Goal: Task Accomplishment & Management: Complete application form

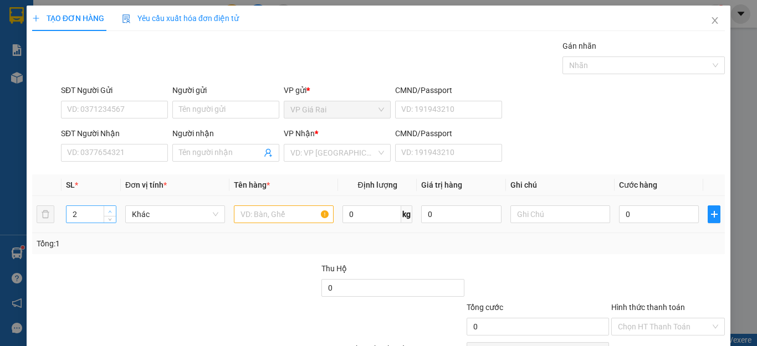
click at [107, 209] on span "up" at bounding box center [110, 211] width 7 height 7
click at [108, 209] on span "up" at bounding box center [110, 211] width 7 height 7
click at [109, 209] on span "up" at bounding box center [110, 211] width 7 height 7
type input "3"
click at [109, 219] on icon "down" at bounding box center [110, 218] width 4 height 4
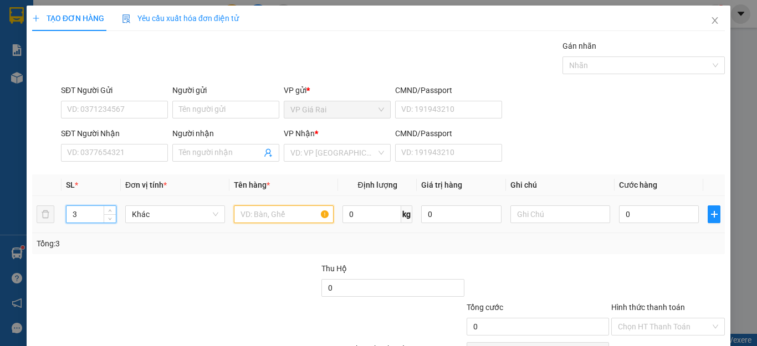
click at [265, 221] on input "text" at bounding box center [284, 215] width 100 height 18
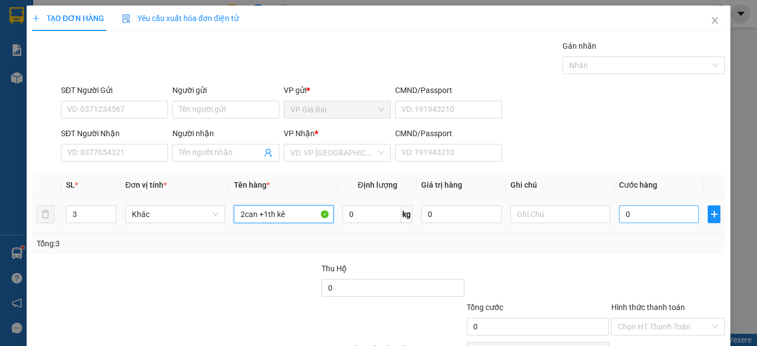
type input "2can +1th kê"
click at [642, 206] on input "0" at bounding box center [659, 215] width 80 height 18
type input "8"
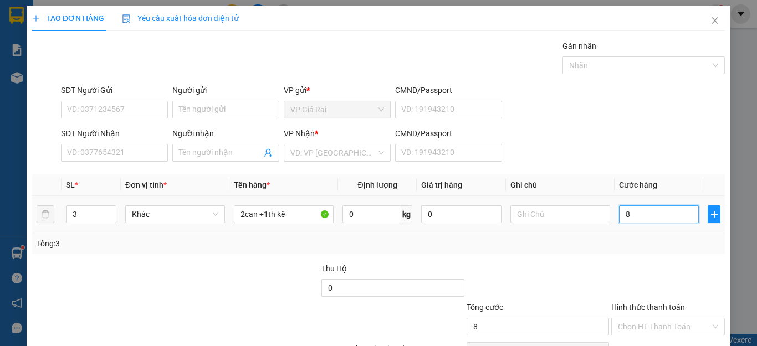
type input "80"
type input "800"
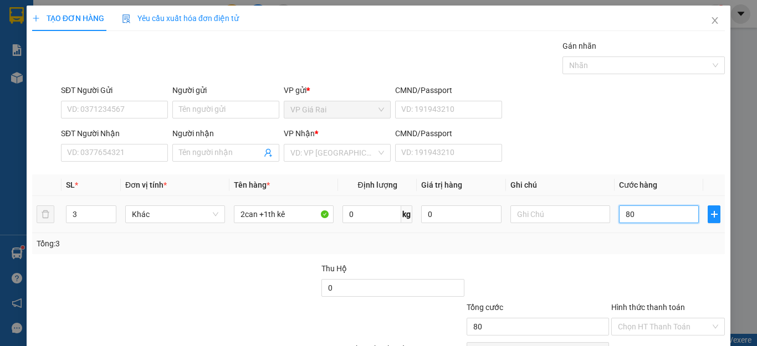
type input "800"
type input "8.000"
type input "80.000"
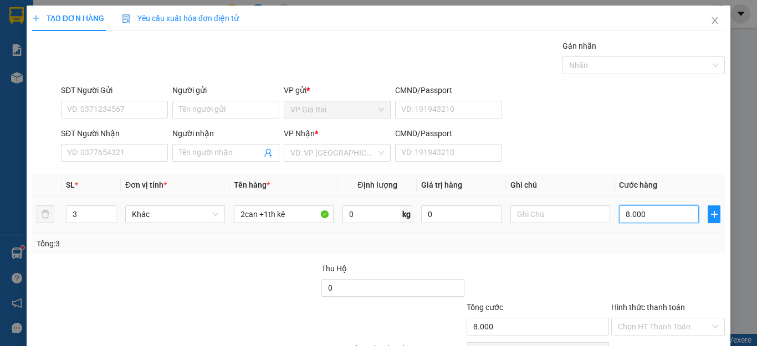
type input "80.000"
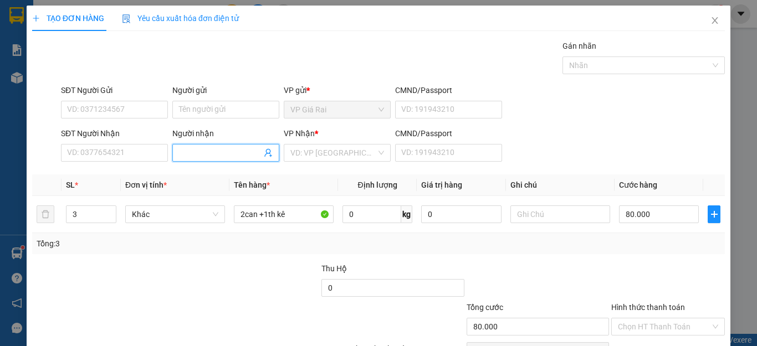
click at [245, 151] on input "Người nhận" at bounding box center [220, 153] width 83 height 12
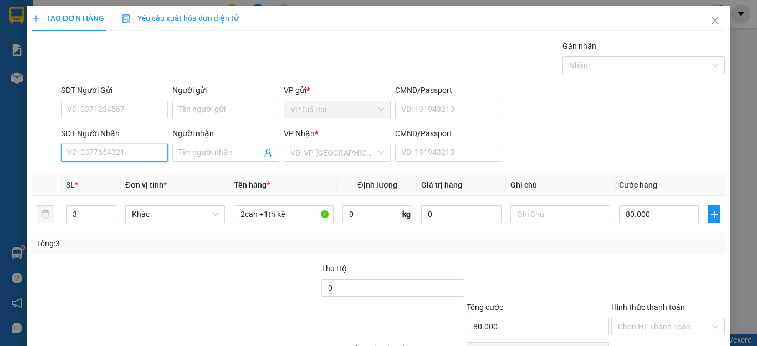
click at [123, 152] on input "SĐT Người Nhận" at bounding box center [114, 153] width 107 height 18
type input "0938511153"
click at [171, 176] on div "0938511153 - [PERSON_NAME]" at bounding box center [121, 175] width 109 height 12
type input "[PERSON_NAME]"
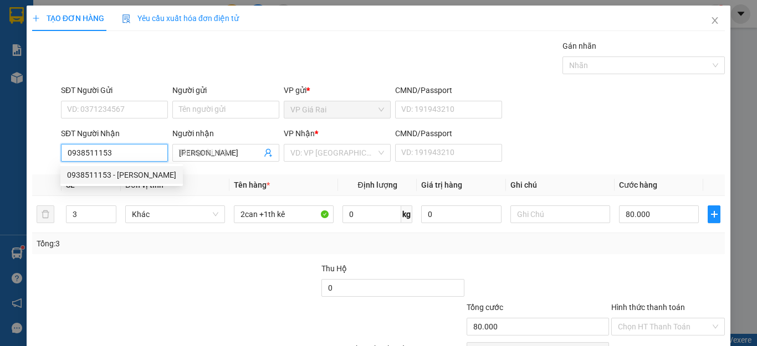
type input "40.000"
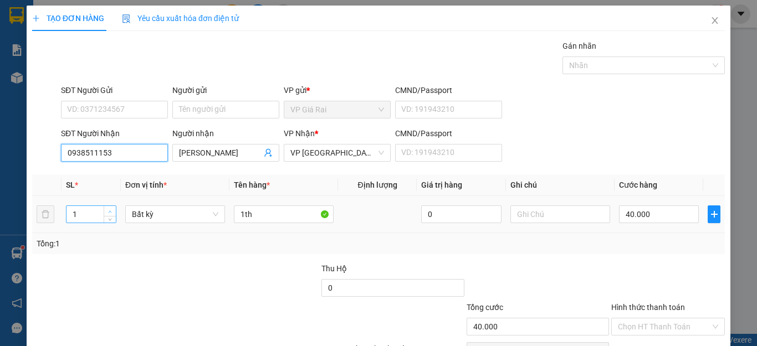
type input "0938511153"
click at [109, 212] on icon "up" at bounding box center [110, 212] width 4 height 4
type input "3"
click at [109, 212] on icon "up" at bounding box center [110, 212] width 4 height 4
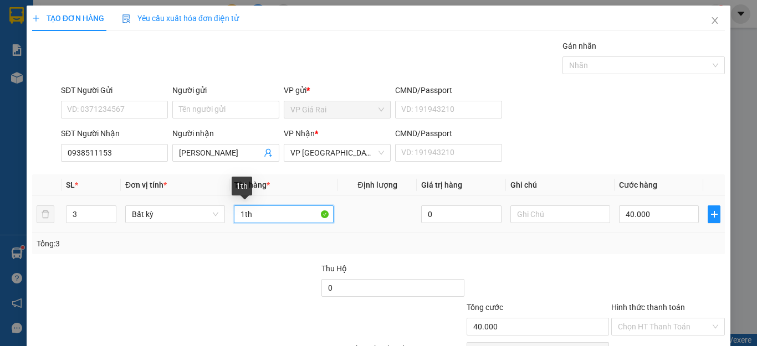
drag, startPoint x: 249, startPoint y: 215, endPoint x: 233, endPoint y: 215, distance: 15.5
click at [234, 215] on input "1th" at bounding box center [284, 215] width 100 height 18
type input "0"
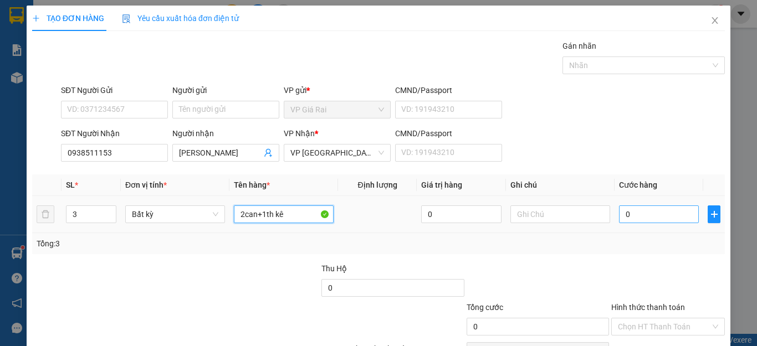
type input "2can+1th kê"
click at [649, 213] on input "0" at bounding box center [659, 215] width 80 height 18
type input "8"
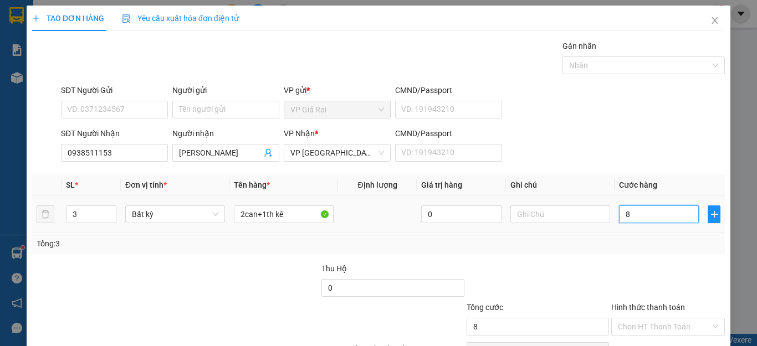
type input "80"
type input "800"
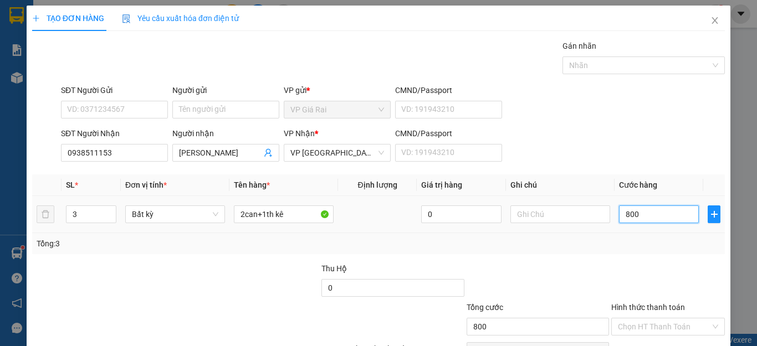
type input "8.000"
type input "80.000"
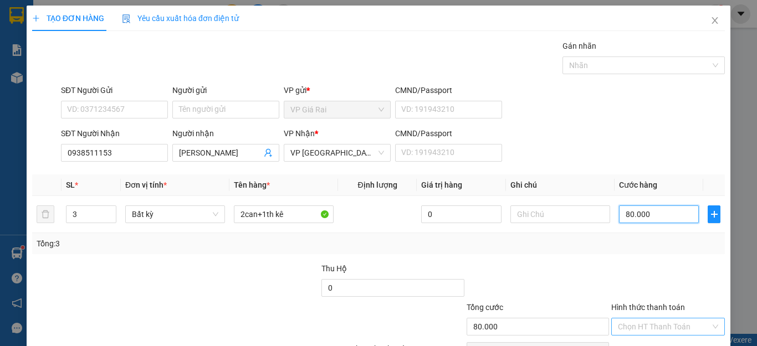
type input "80.000"
click at [667, 322] on input "Hình thức thanh toán" at bounding box center [664, 327] width 93 height 17
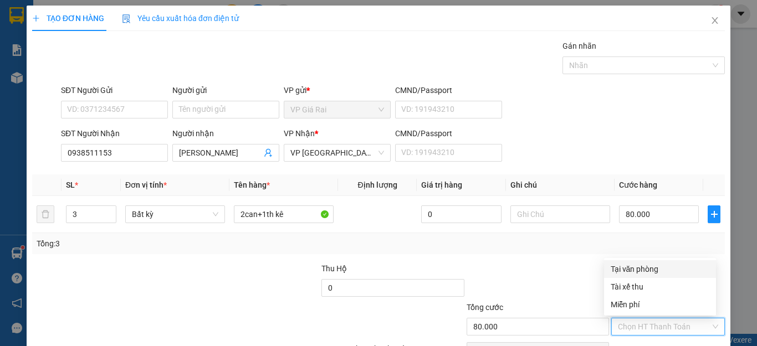
click at [643, 270] on div "Tại văn phòng" at bounding box center [660, 269] width 99 height 12
type input "0"
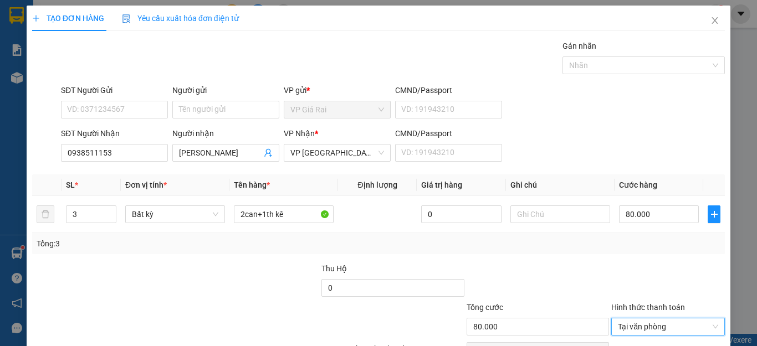
scroll to position [64, 0]
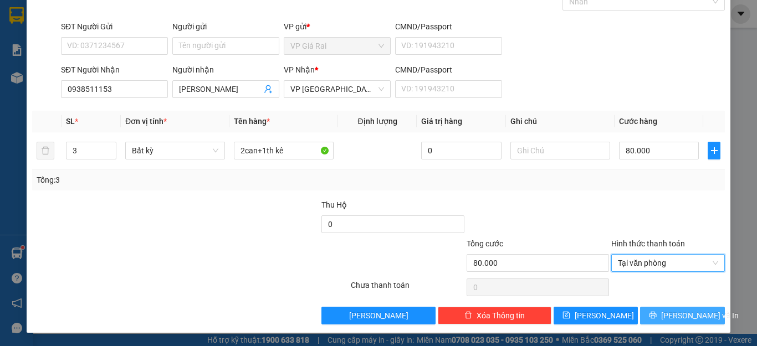
click at [684, 321] on span "[PERSON_NAME] và In" at bounding box center [700, 316] width 78 height 12
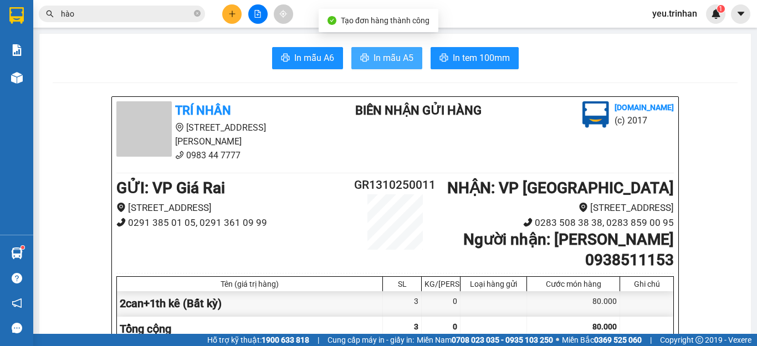
click at [378, 54] on span "In mẫu A5" at bounding box center [393, 58] width 40 height 14
drag, startPoint x: 381, startPoint y: 42, endPoint x: 389, endPoint y: 65, distance: 24.7
click at [389, 65] on span "In mẫu A5" at bounding box center [393, 58] width 40 height 14
click at [228, 12] on icon "plus" at bounding box center [232, 14] width 8 height 8
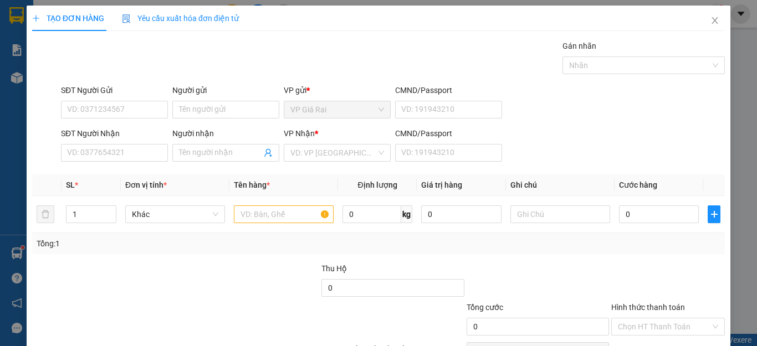
click at [135, 141] on div "SĐT Người Nhận" at bounding box center [114, 135] width 107 height 17
click at [135, 151] on input "SĐT Người Nhận" at bounding box center [114, 153] width 107 height 18
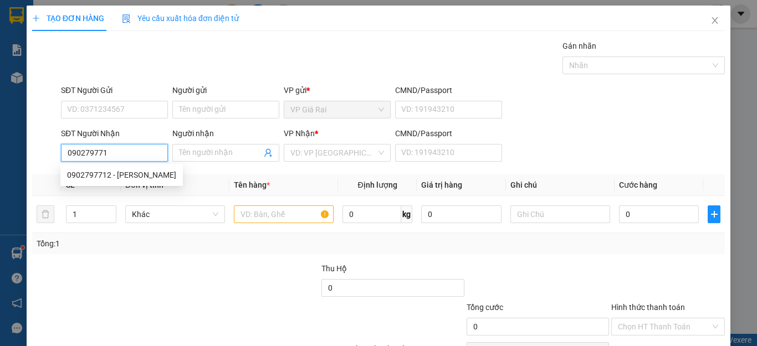
type input "0902797712"
click at [130, 177] on div "0902797712 - [PERSON_NAME]" at bounding box center [121, 175] width 109 height 12
type input "[PERSON_NAME]"
type input "40.000"
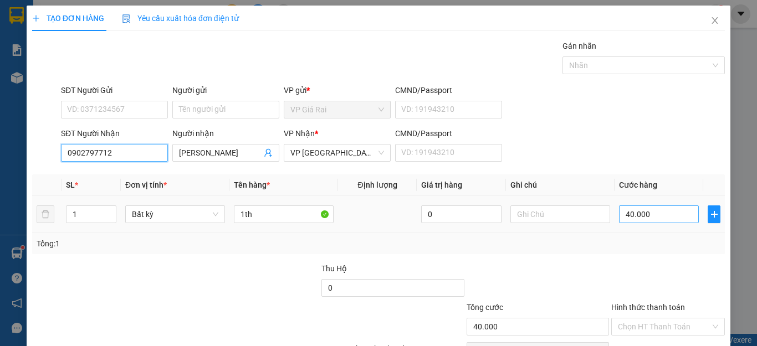
type input "0902797712"
click at [632, 216] on input "40.000" at bounding box center [659, 215] width 80 height 18
type input "3"
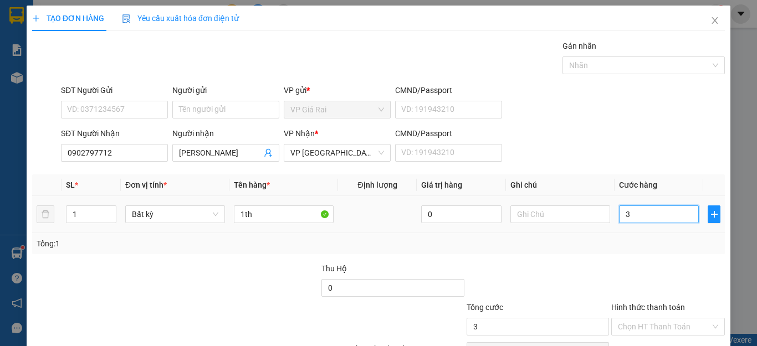
type input "30"
type input "300"
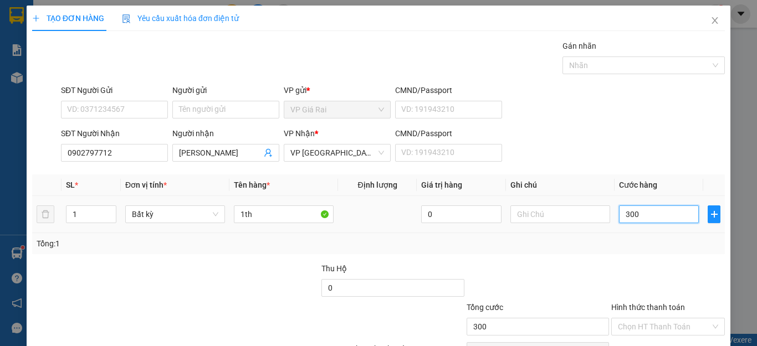
type input "3.000"
type input "30.000"
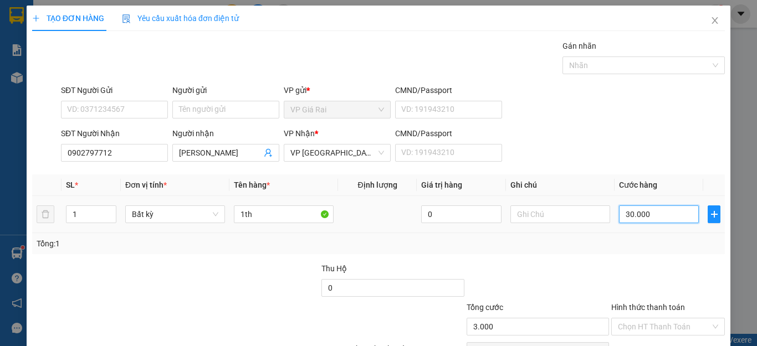
type input "30.000"
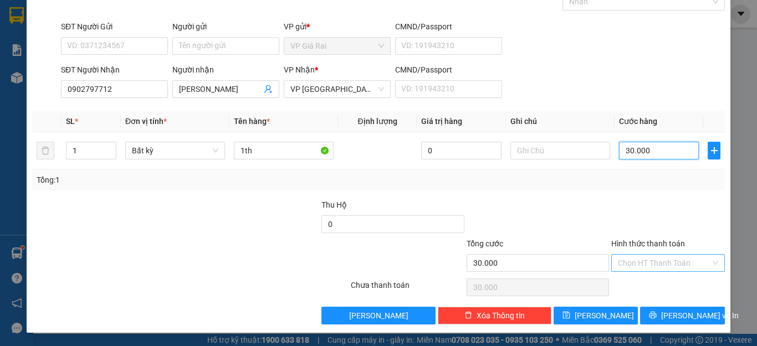
type input "30.000"
click at [677, 257] on input "Hình thức thanh toán" at bounding box center [664, 263] width 93 height 17
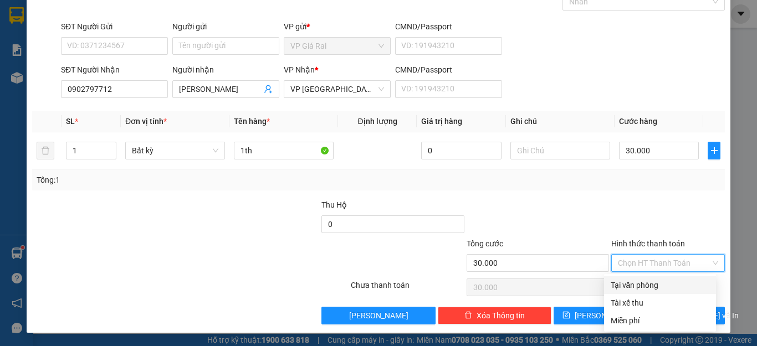
click at [667, 281] on div "Tại văn phòng" at bounding box center [660, 285] width 99 height 12
type input "0"
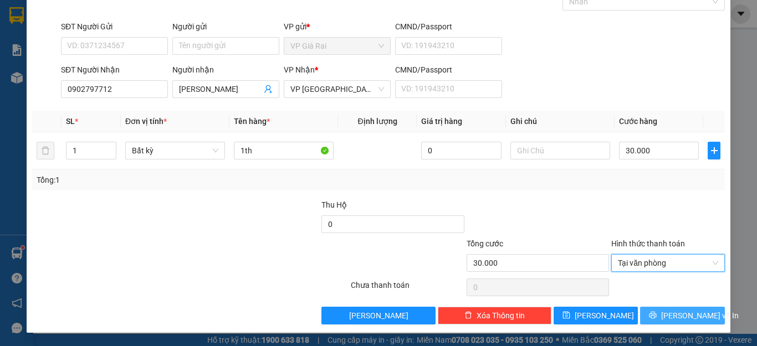
click at [669, 311] on span "[PERSON_NAME] và In" at bounding box center [700, 316] width 78 height 12
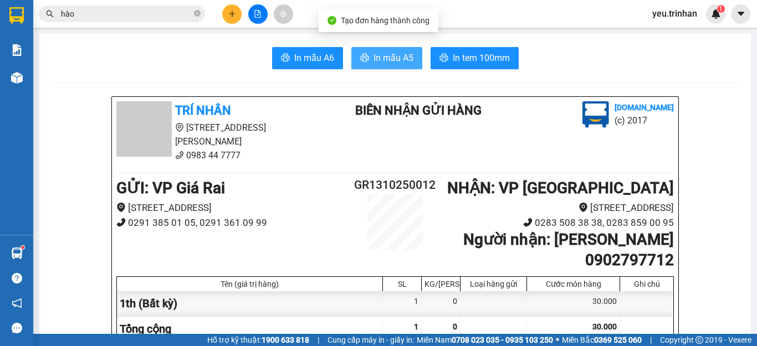
click at [401, 66] on button "In mẫu A5" at bounding box center [386, 58] width 71 height 22
click at [355, 16] on div "Kết quả tìm kiếm ( 3 ) Bộ lọc Gửi 3 ngày gần nhất Mã ĐH Trạng thái Món hàng Thu…" at bounding box center [378, 14] width 757 height 28
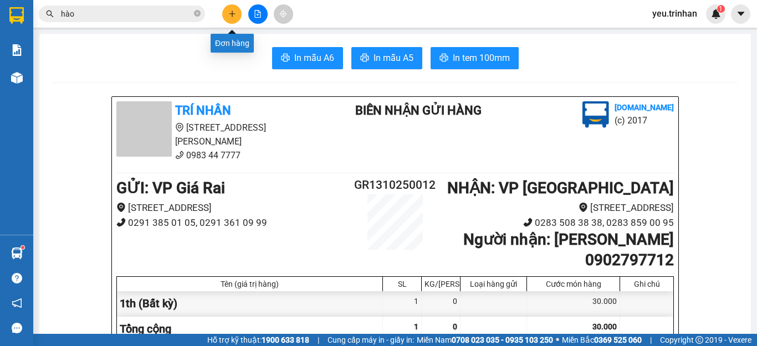
click at [227, 21] on button at bounding box center [231, 13] width 19 height 19
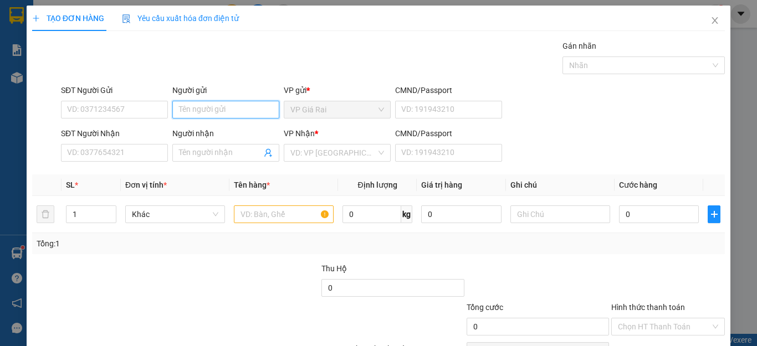
click at [199, 114] on input "Người gửi" at bounding box center [225, 110] width 107 height 18
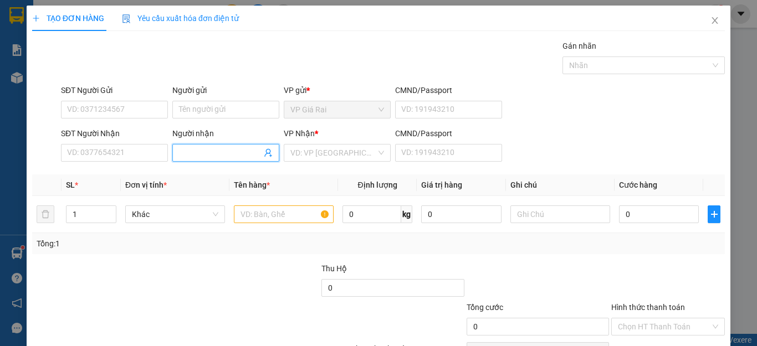
click at [183, 160] on span at bounding box center [225, 153] width 107 height 18
type input "yến thanh gởi Lành"
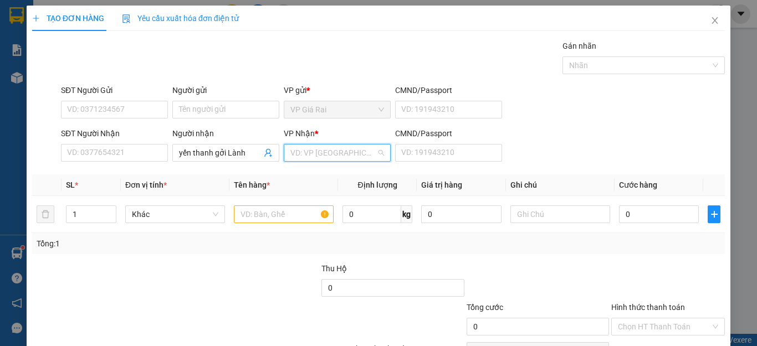
click at [341, 158] on input "search" at bounding box center [333, 153] width 86 height 17
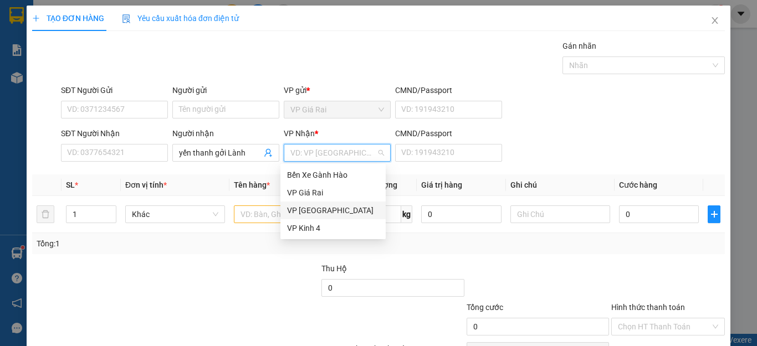
click at [313, 212] on div "VP [GEOGRAPHIC_DATA]" at bounding box center [333, 210] width 92 height 12
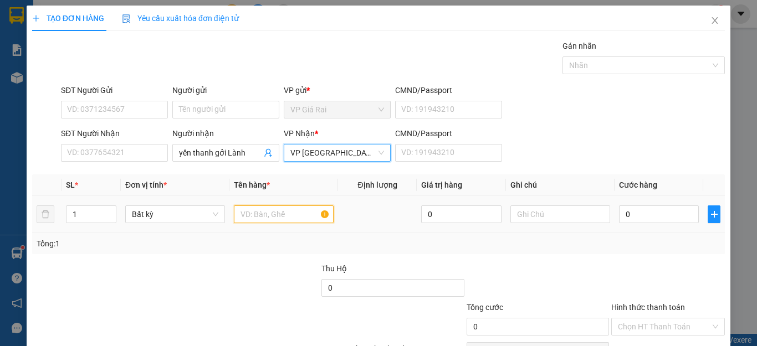
click at [261, 219] on input "text" at bounding box center [284, 215] width 100 height 18
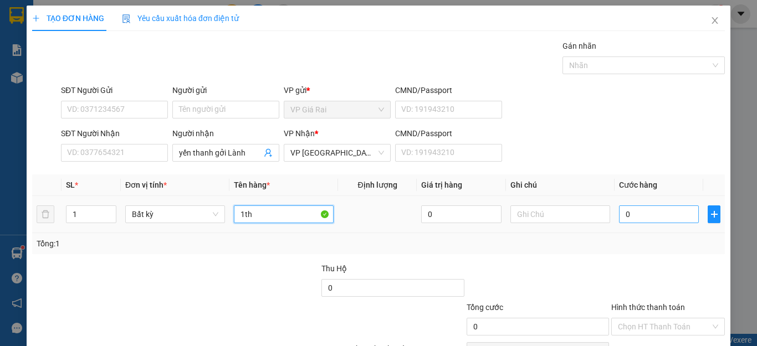
type input "1th"
click at [648, 216] on input "0" at bounding box center [659, 215] width 80 height 18
click at [656, 212] on input "0" at bounding box center [659, 215] width 80 height 18
type input "03"
type input "3"
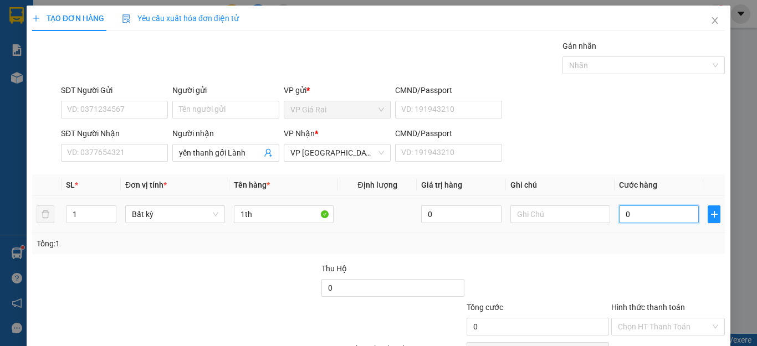
type input "3"
type input "030"
type input "30"
type input "0.300"
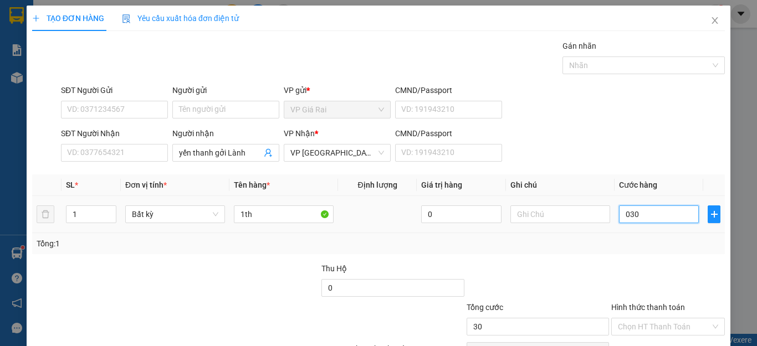
type input "300"
type input "03.000"
type input "3.000"
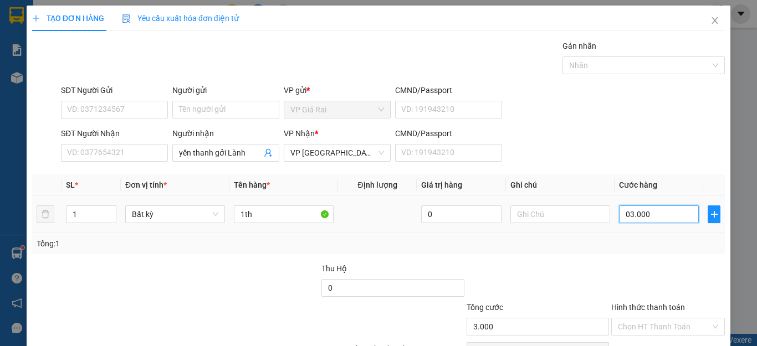
type input "030.000"
type input "30.000"
click at [626, 237] on div "Tổng: 1" at bounding box center [378, 243] width 693 height 21
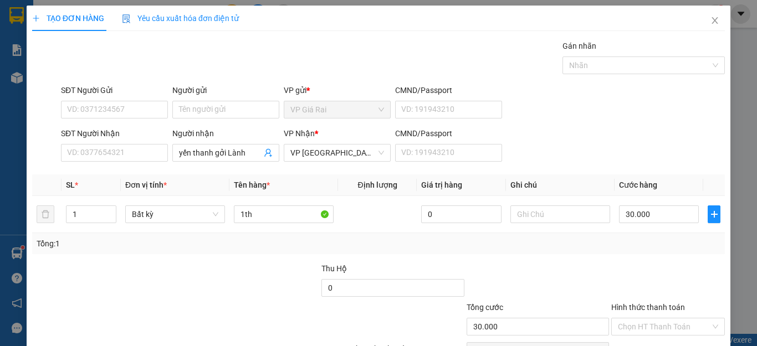
scroll to position [64, 0]
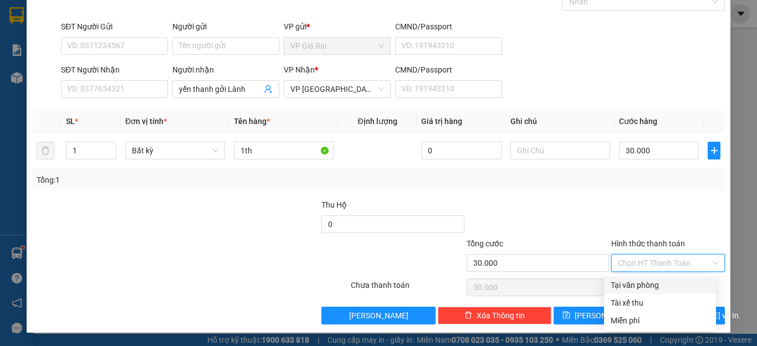
click at [654, 262] on input "Hình thức thanh toán" at bounding box center [664, 263] width 93 height 17
drag, startPoint x: 645, startPoint y: 281, endPoint x: 670, endPoint y: 295, distance: 28.8
click at [645, 281] on div "Tại văn phòng" at bounding box center [660, 285] width 99 height 12
type input "0"
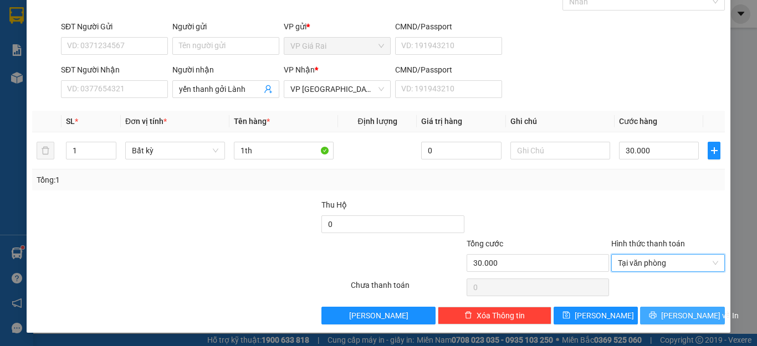
click at [686, 315] on span "[PERSON_NAME] và In" at bounding box center [700, 316] width 78 height 12
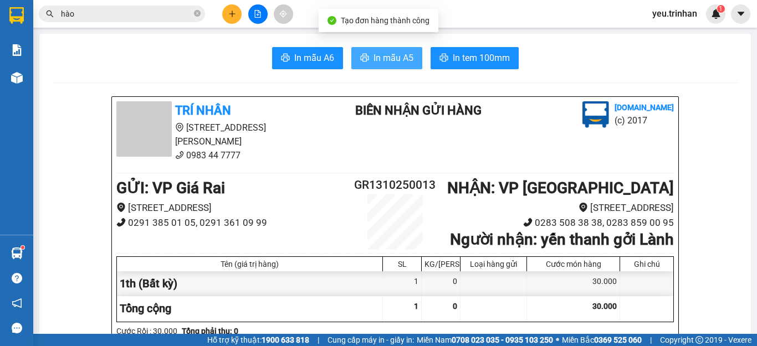
click at [386, 54] on span "In mẫu A5" at bounding box center [393, 58] width 40 height 14
click at [554, 54] on div "In mẫu A6 In mẫu A5 In tem 100mm" at bounding box center [395, 58] width 685 height 22
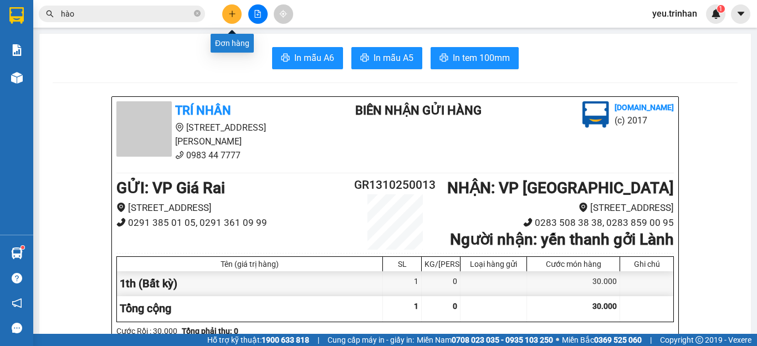
click at [232, 14] on icon "plus" at bounding box center [232, 14] width 1 height 6
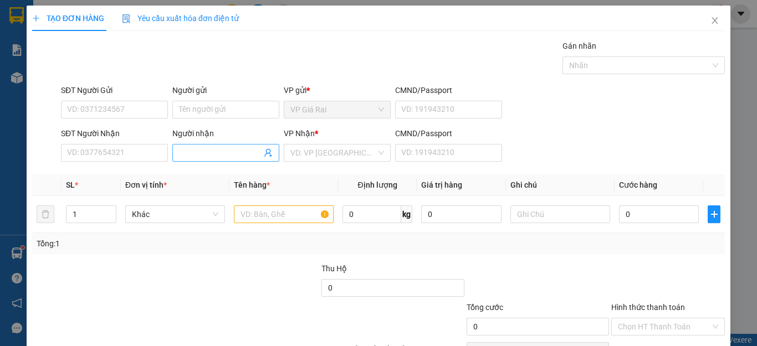
click at [224, 153] on input "Người nhận" at bounding box center [220, 153] width 83 height 12
type input "K"
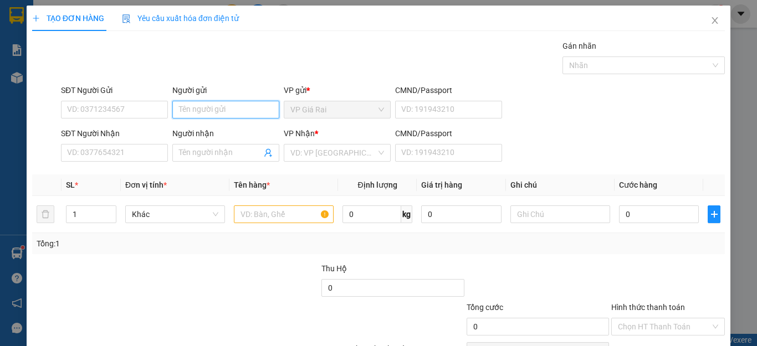
click at [250, 109] on input "Người gửi" at bounding box center [225, 110] width 107 height 18
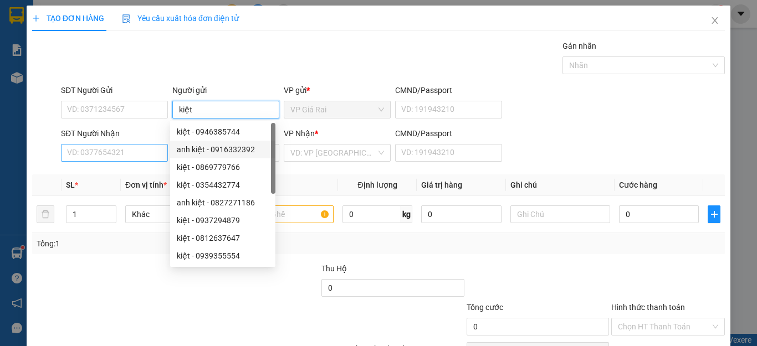
type input "kiệt"
click at [161, 154] on input "SĐT Người Nhận" at bounding box center [114, 153] width 107 height 18
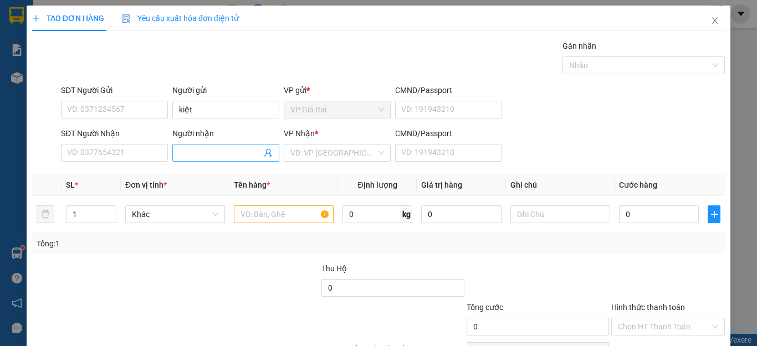
click at [228, 160] on span at bounding box center [225, 153] width 107 height 18
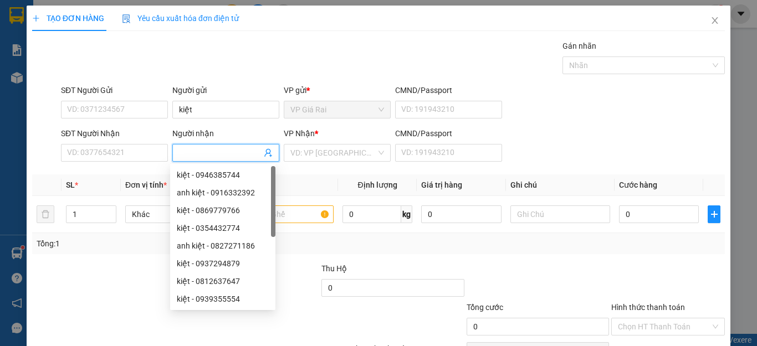
click at [238, 156] on input "Người nhận" at bounding box center [220, 153] width 83 height 12
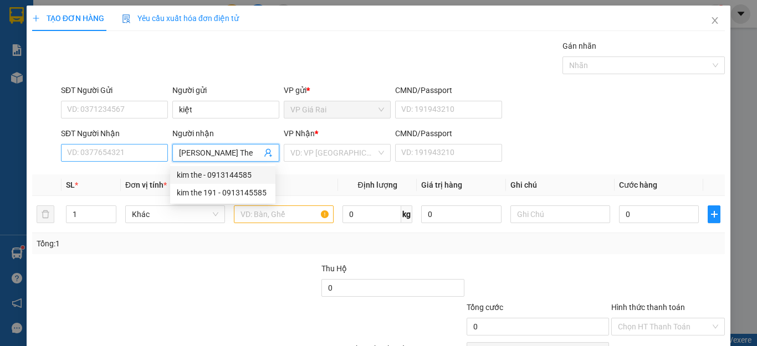
type input "[PERSON_NAME] The"
click at [153, 151] on input "SĐT Người Nhận" at bounding box center [114, 153] width 107 height 18
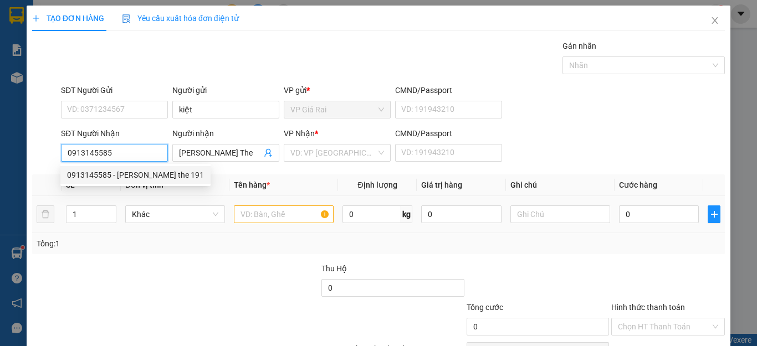
type input "0913145585"
click at [259, 212] on input "text" at bounding box center [284, 215] width 100 height 18
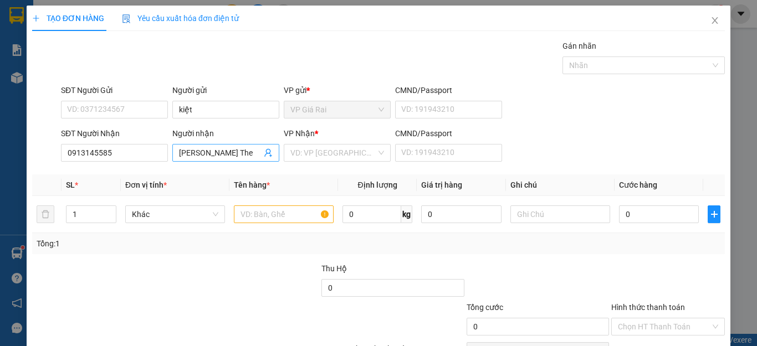
click at [220, 152] on input "[PERSON_NAME] The" at bounding box center [220, 153] width 83 height 12
type input "[PERSON_NAME] The 191"
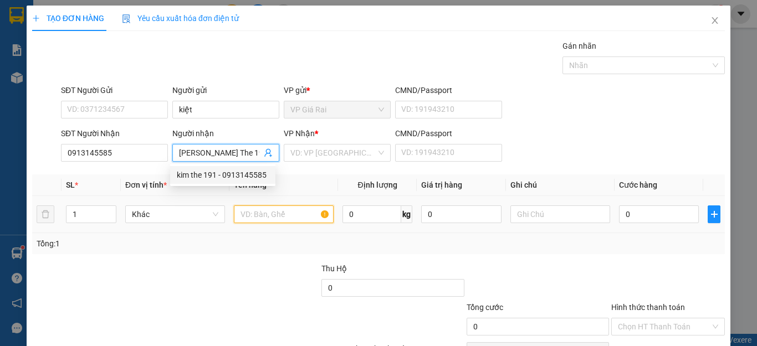
click at [297, 212] on input "text" at bounding box center [284, 215] width 100 height 18
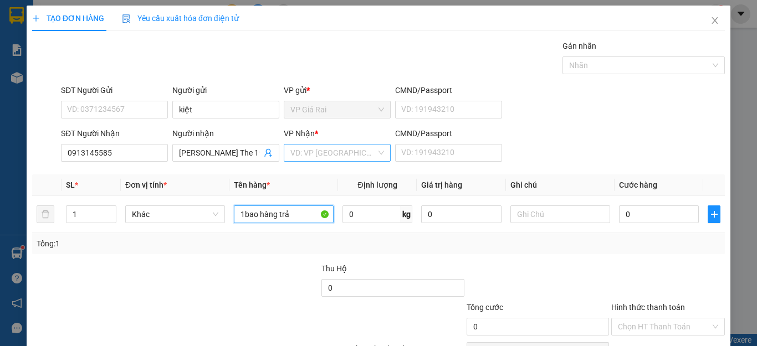
type input "1bao hàng trả"
click at [319, 158] on input "search" at bounding box center [333, 153] width 86 height 17
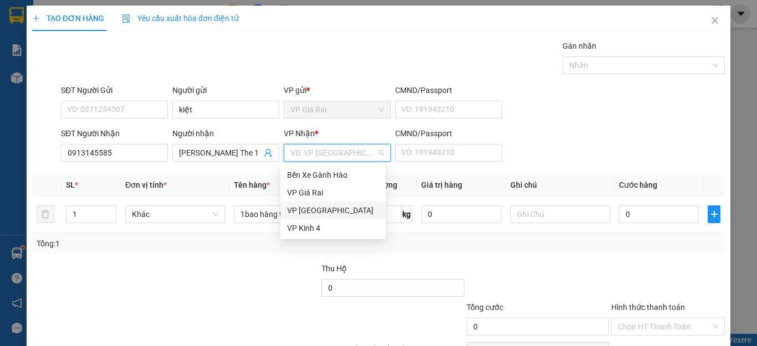
click at [316, 212] on div "VP [GEOGRAPHIC_DATA]" at bounding box center [333, 210] width 92 height 12
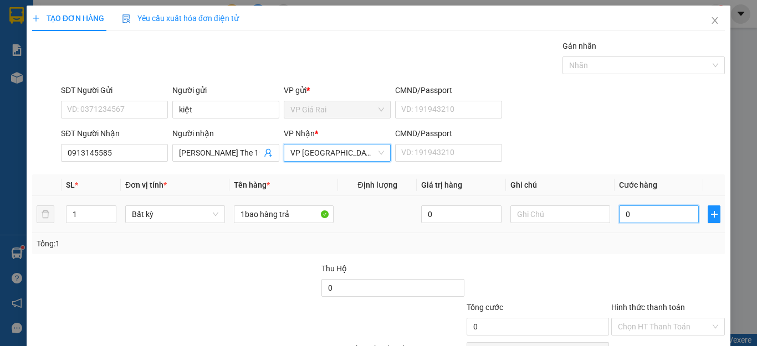
click at [630, 212] on input "0" at bounding box center [659, 215] width 80 height 18
type input "3"
type input "30"
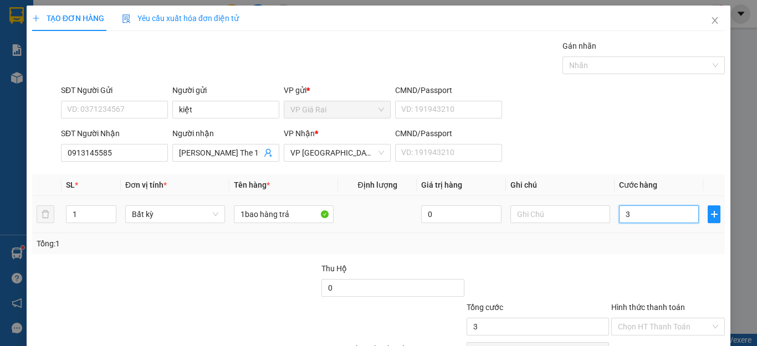
type input "30"
type input "300"
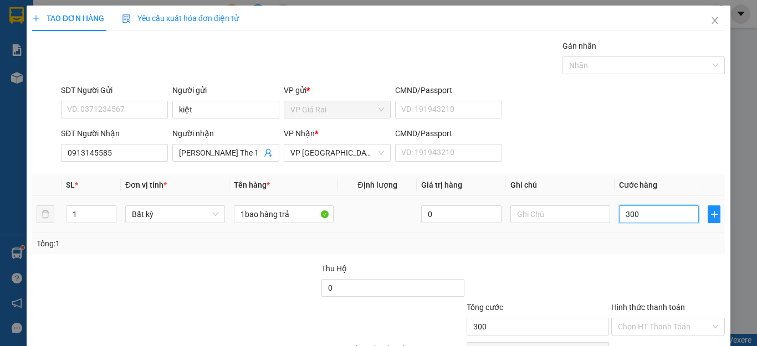
type input "3.000"
type input "30.000"
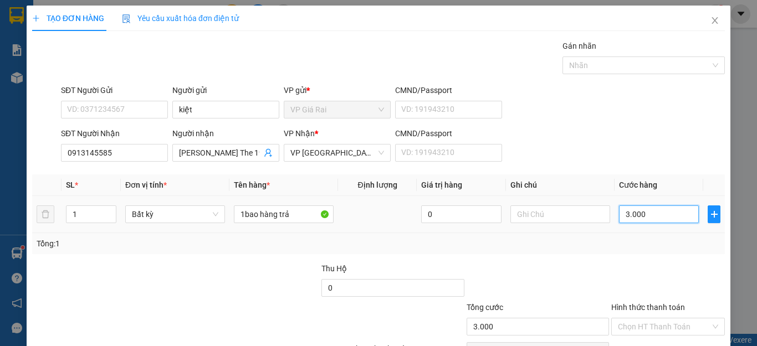
type input "30.000"
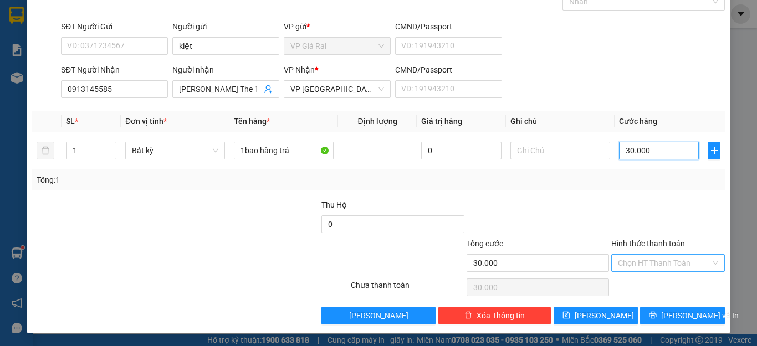
type input "30.000"
click at [662, 258] on input "Hình thức thanh toán" at bounding box center [664, 263] width 93 height 17
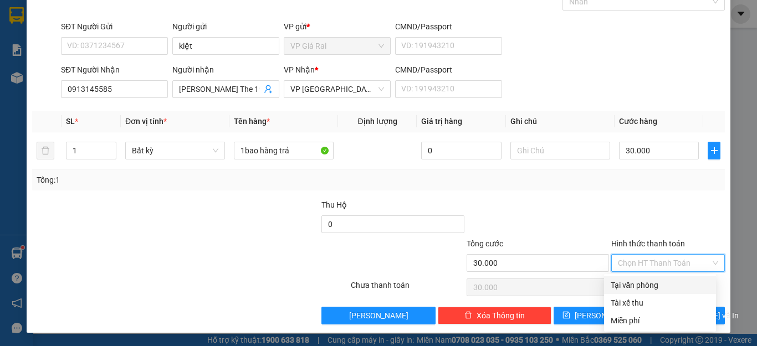
click at [654, 282] on div "Tại văn phòng" at bounding box center [660, 285] width 99 height 12
type input "0"
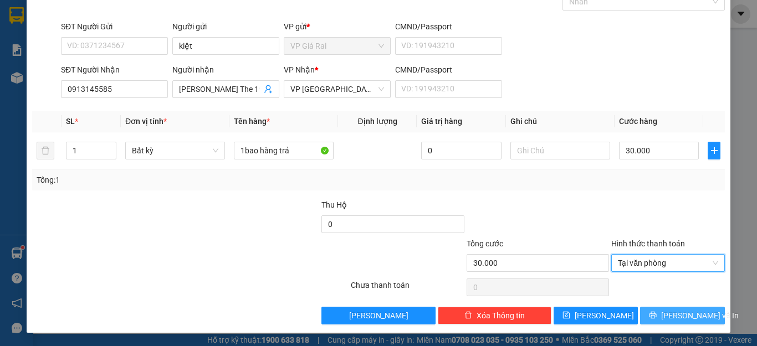
click at [657, 314] on icon "printer" at bounding box center [653, 315] width 8 height 8
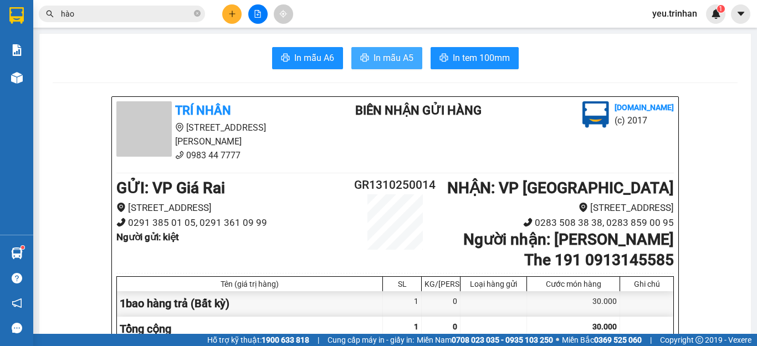
click at [388, 62] on span "In mẫu A5" at bounding box center [393, 58] width 40 height 14
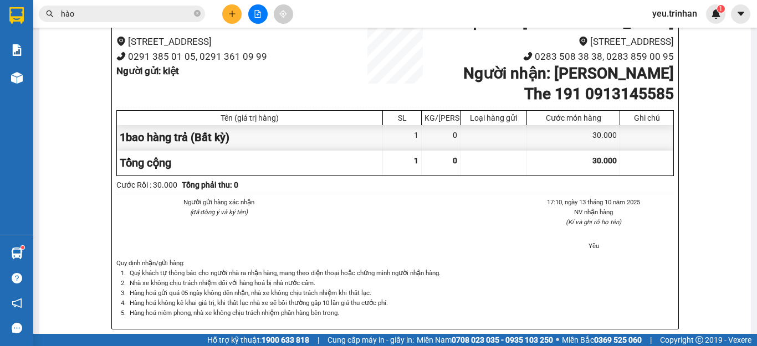
click at [483, 224] on div "Người gửi hàng xác nhận (đã đồng ý và ký tên) 17:10[DATE] NV nhận hàng (Kí và g…" at bounding box center [395, 227] width 562 height 61
click at [232, 14] on icon "plus" at bounding box center [232, 14] width 8 height 8
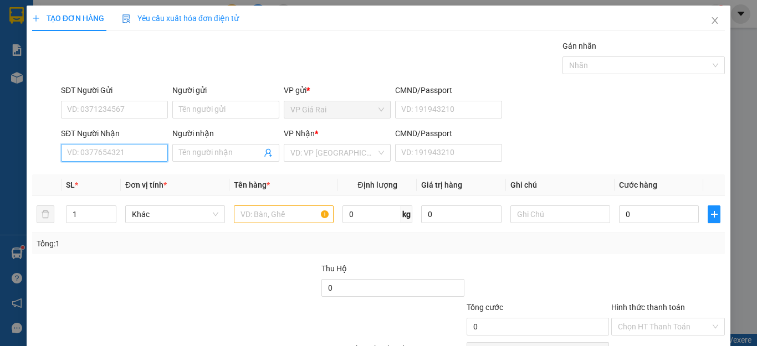
click at [132, 151] on input "SĐT Người Nhận" at bounding box center [114, 153] width 107 height 18
type input "0913682697"
click at [125, 173] on div "0913682697 - [PERSON_NAME]" at bounding box center [121, 175] width 109 height 12
type input "BÁ"
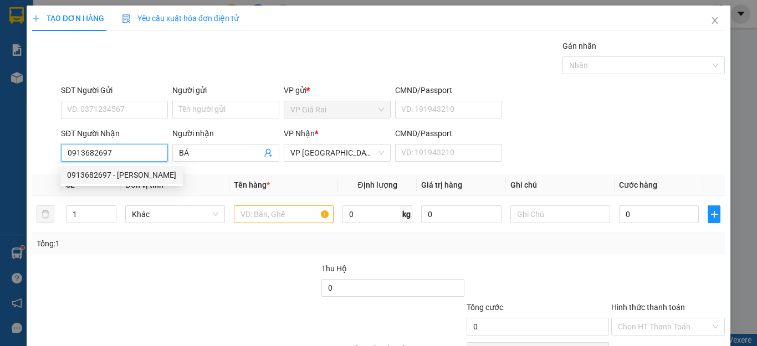
type input "120.000"
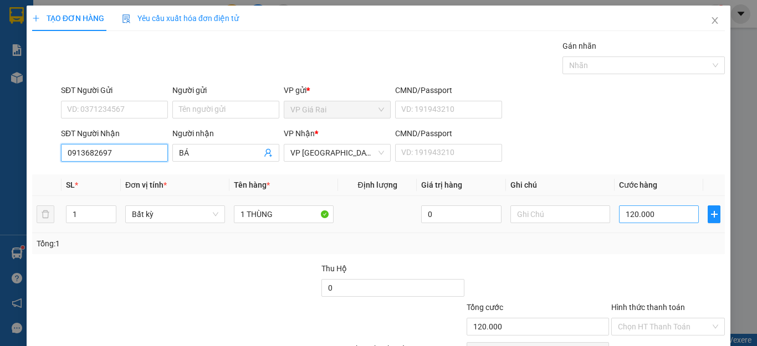
type input "0913682697"
click at [668, 212] on input "120.000" at bounding box center [659, 215] width 80 height 18
type input "4"
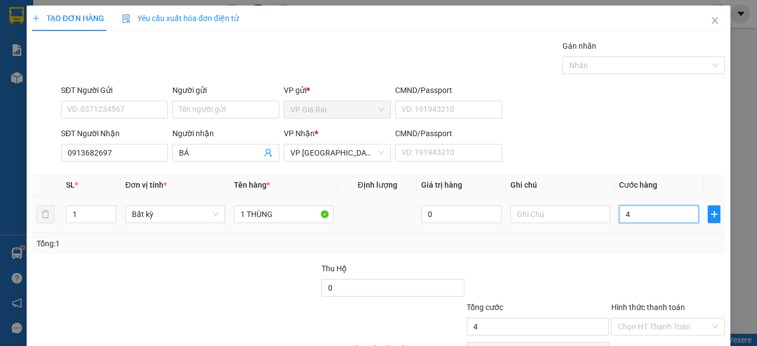
type input "40"
type input "400"
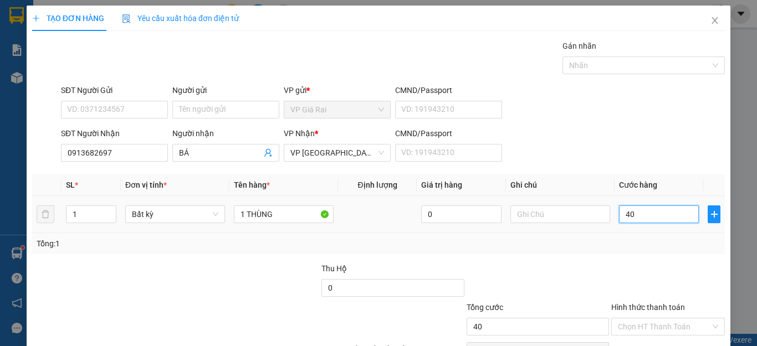
type input "400"
type input "4.000"
type input "40.000"
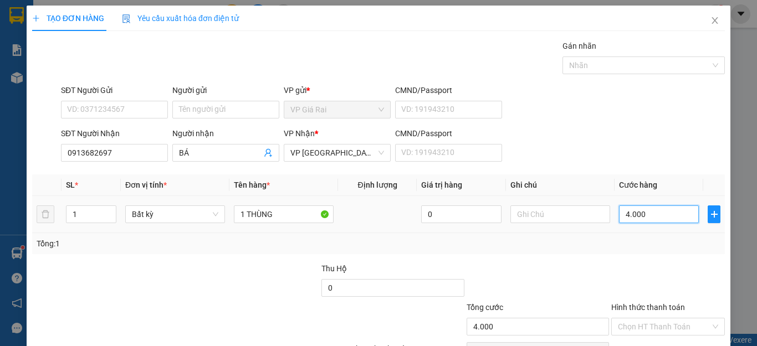
type input "40.000"
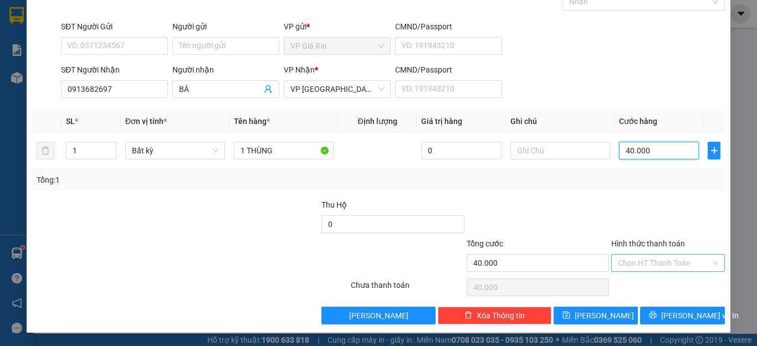
type input "40.000"
click at [653, 267] on input "Hình thức thanh toán" at bounding box center [664, 263] width 93 height 17
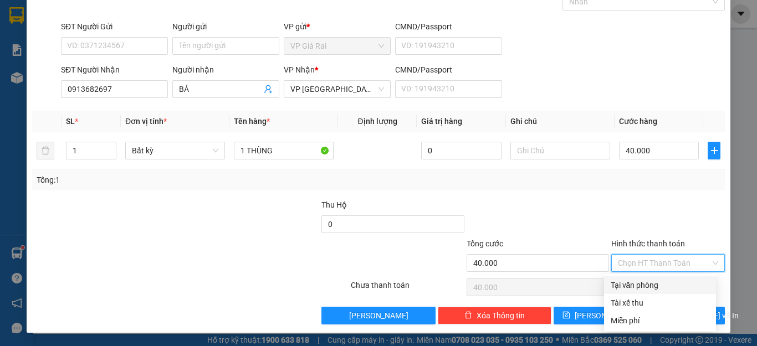
click at [648, 286] on div "Tại văn phòng" at bounding box center [660, 285] width 99 height 12
type input "0"
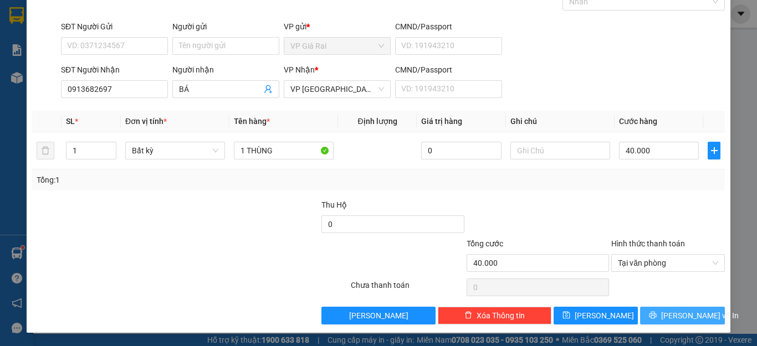
click at [673, 317] on span "[PERSON_NAME] và In" at bounding box center [700, 316] width 78 height 12
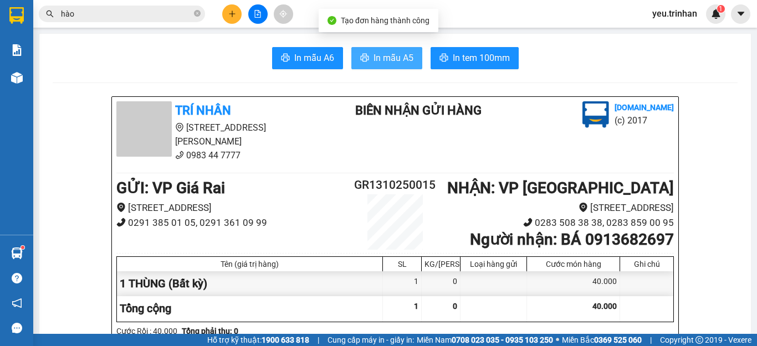
click at [387, 58] on span "In mẫu A5" at bounding box center [393, 58] width 40 height 14
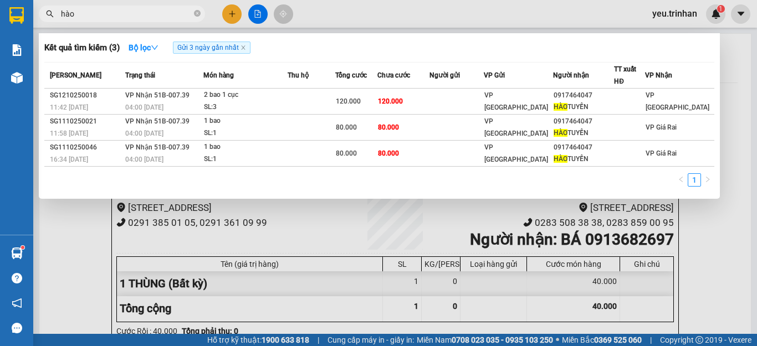
click at [176, 15] on input "hào" at bounding box center [126, 14] width 131 height 12
type input "h"
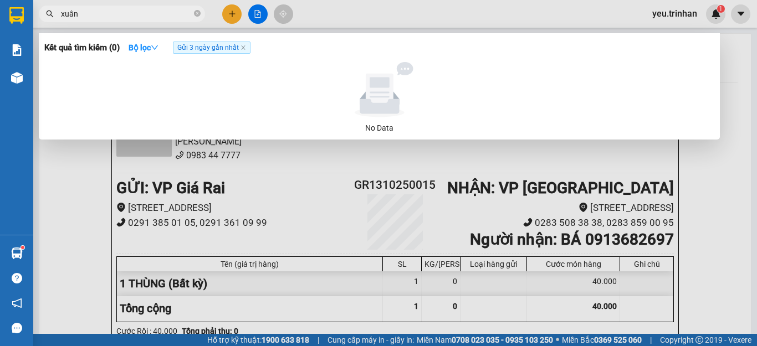
type input "xuân"
click at [325, 161] on div at bounding box center [378, 173] width 757 height 346
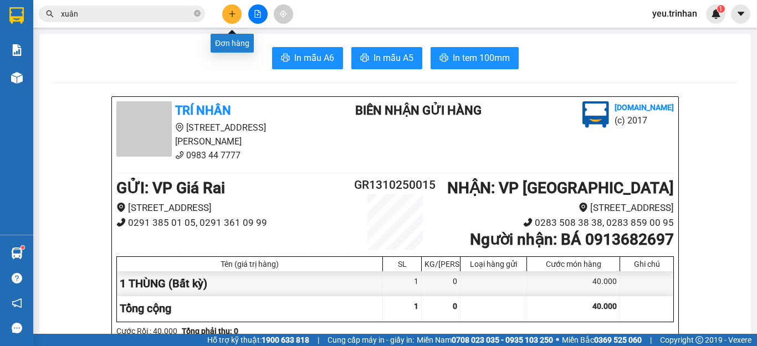
click at [233, 5] on button at bounding box center [231, 13] width 19 height 19
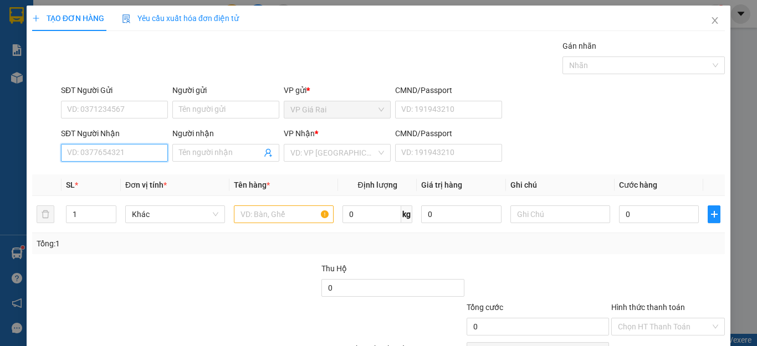
click at [117, 158] on input "SĐT Người Nhận" at bounding box center [114, 153] width 107 height 18
type input "0932182883"
click at [117, 173] on div "0932182883 - [PERSON_NAME]" at bounding box center [121, 175] width 109 height 12
type input "anh vinh"
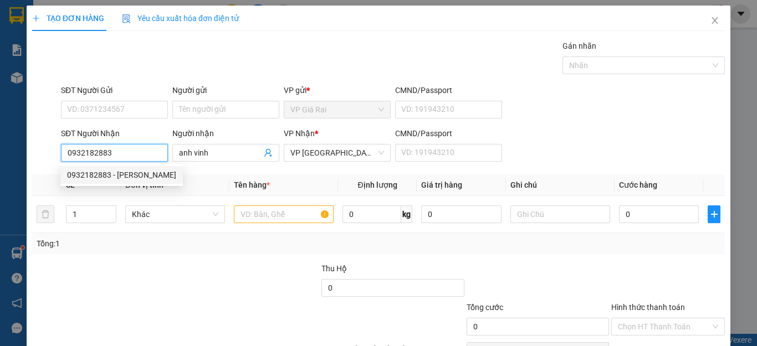
type input "20.000"
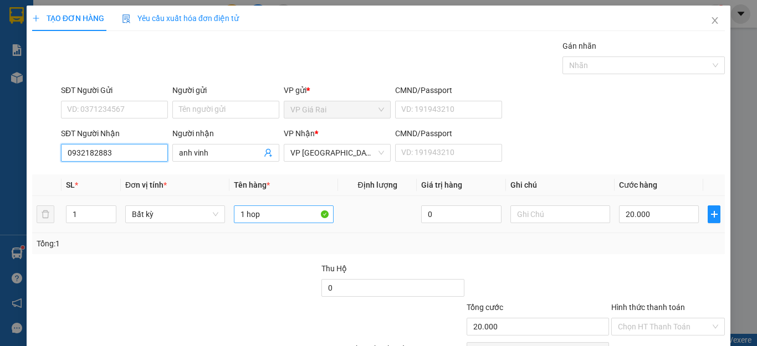
type input "0932182883"
click at [264, 208] on input "1 hop" at bounding box center [284, 215] width 100 height 18
type input "1cục"
click at [643, 203] on div "20.000" at bounding box center [659, 214] width 80 height 22
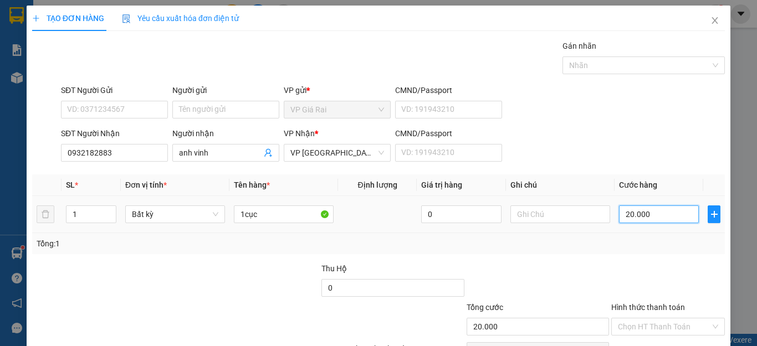
click at [662, 207] on input "20.000" at bounding box center [659, 215] width 80 height 18
type input "3"
type input "30"
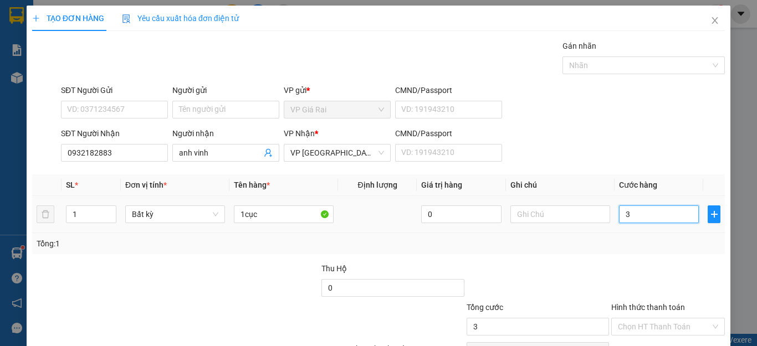
type input "30"
type input "300"
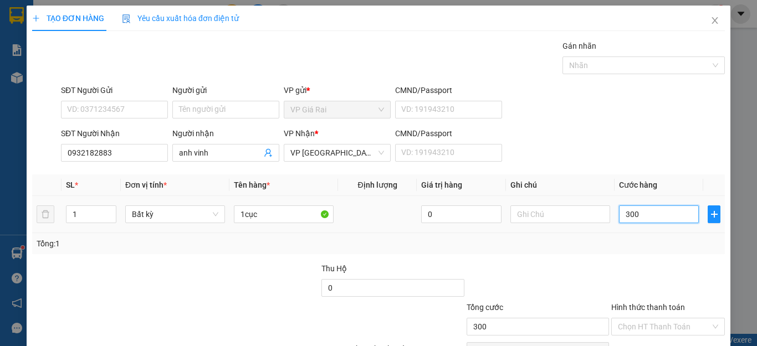
type input "3.000"
type input "30.000"
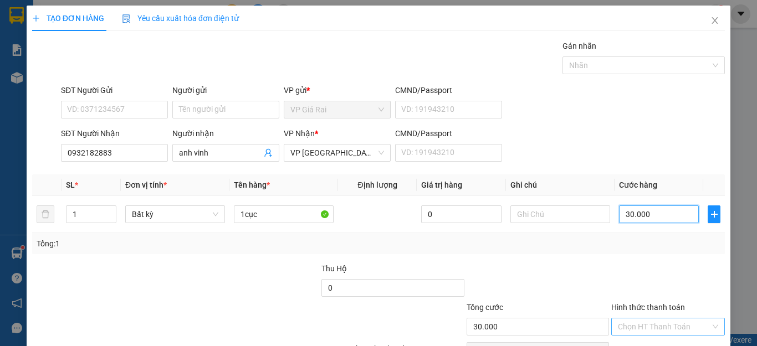
type input "30.000"
click at [657, 329] on input "Hình thức thanh toán" at bounding box center [664, 327] width 93 height 17
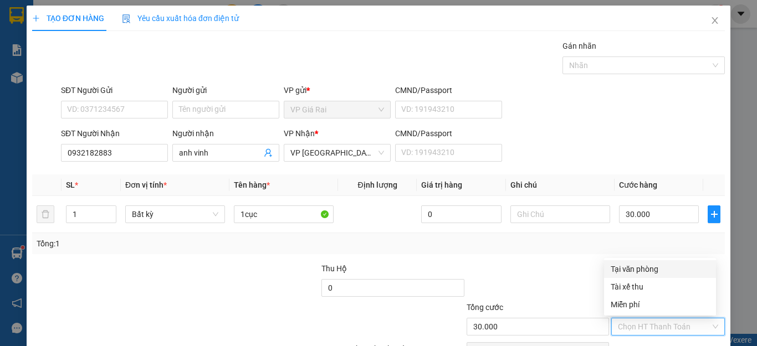
click at [648, 267] on div "Tại văn phòng" at bounding box center [660, 269] width 99 height 12
type input "0"
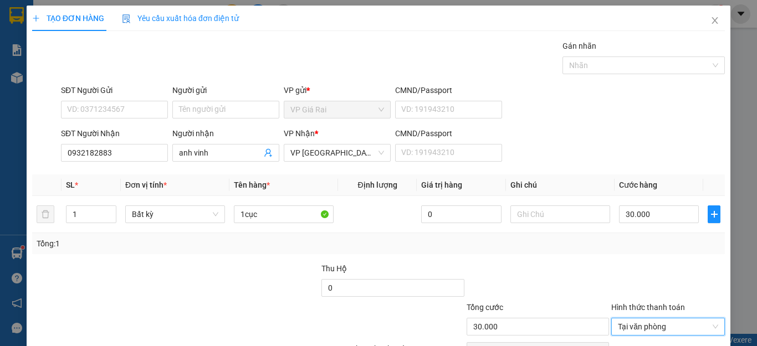
scroll to position [64, 0]
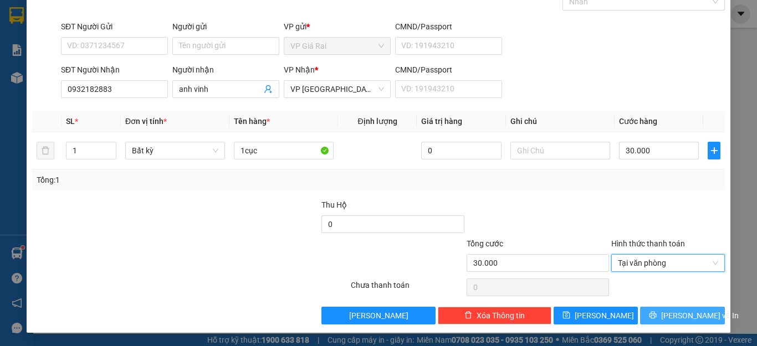
click at [657, 314] on icon "printer" at bounding box center [653, 315] width 8 height 8
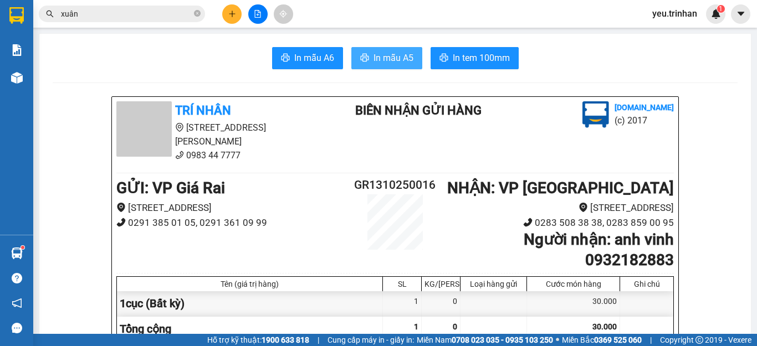
click at [385, 56] on span "In mẫu A5" at bounding box center [393, 58] width 40 height 14
click at [231, 19] on button at bounding box center [231, 13] width 19 height 19
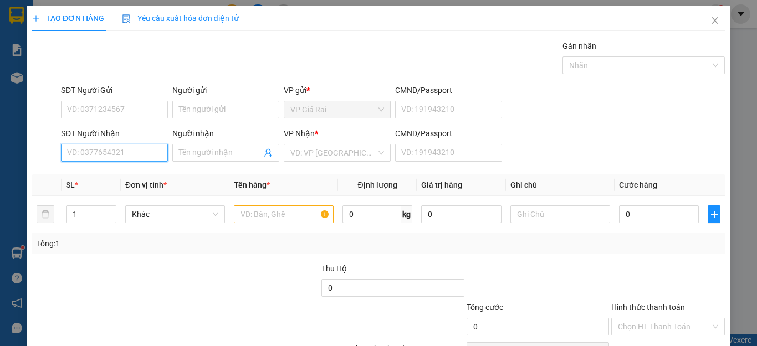
click at [128, 148] on input "SĐT Người Nhận" at bounding box center [114, 153] width 107 height 18
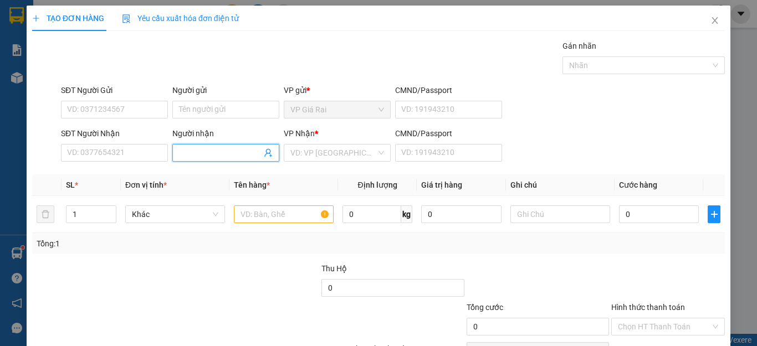
click at [196, 155] on input "Người nhận" at bounding box center [220, 153] width 83 height 12
type input "t"
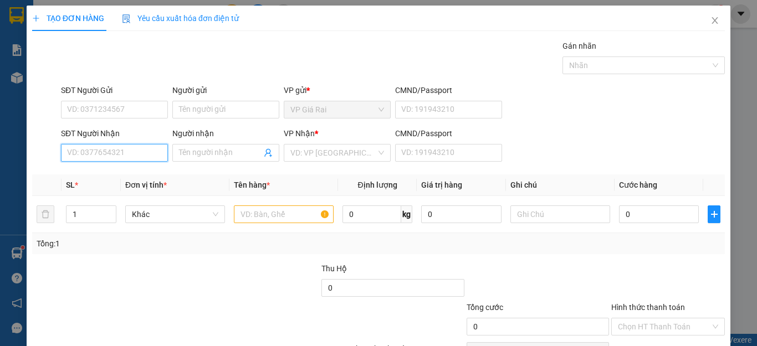
click at [134, 156] on input "SĐT Người Nhận" at bounding box center [114, 153] width 107 height 18
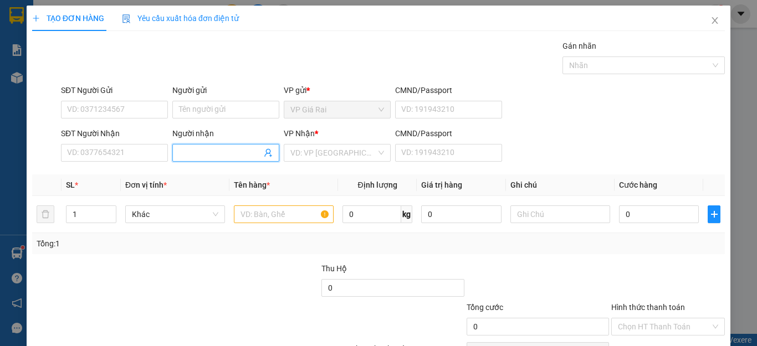
click at [182, 151] on input "Người nhận" at bounding box center [220, 153] width 83 height 12
type input "[PERSON_NAME]"
click at [321, 150] on input "search" at bounding box center [333, 153] width 86 height 17
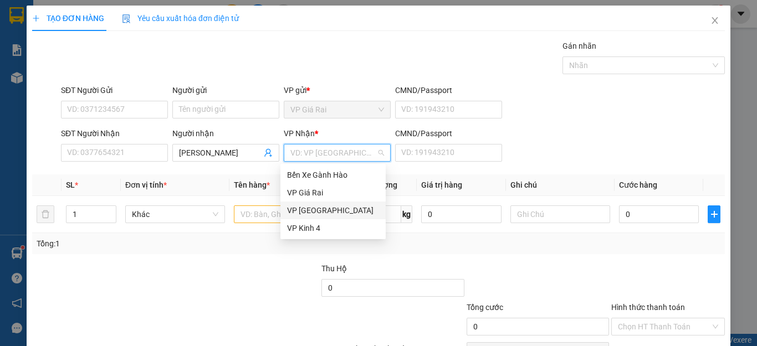
click at [314, 211] on div "VP [GEOGRAPHIC_DATA]" at bounding box center [333, 210] width 92 height 12
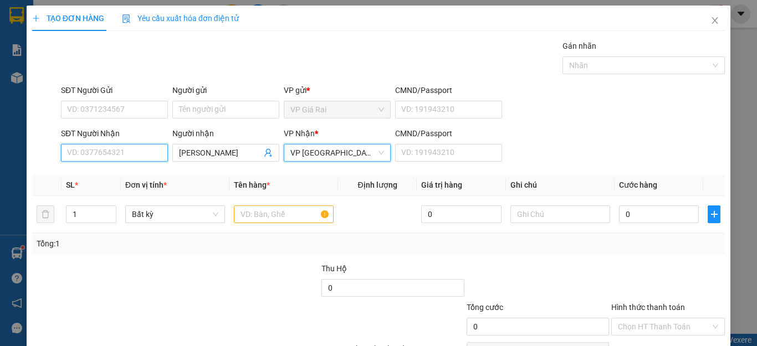
click at [115, 152] on input "SĐT Người Nhận" at bounding box center [114, 153] width 107 height 18
type input "0919170786"
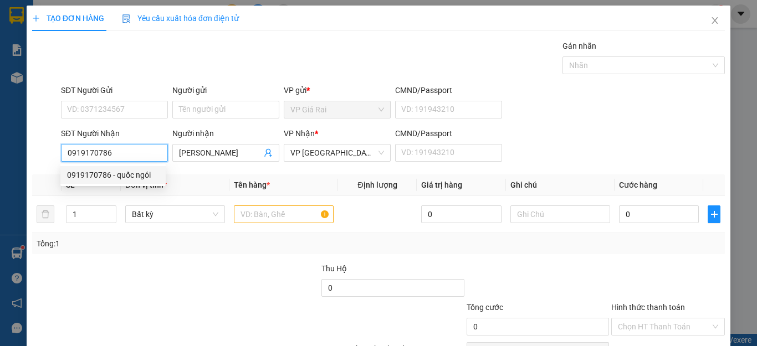
click at [142, 176] on div "0919170786 - quốc ngói" at bounding box center [113, 175] width 92 height 12
type input "quốc ngói"
type input "120.000"
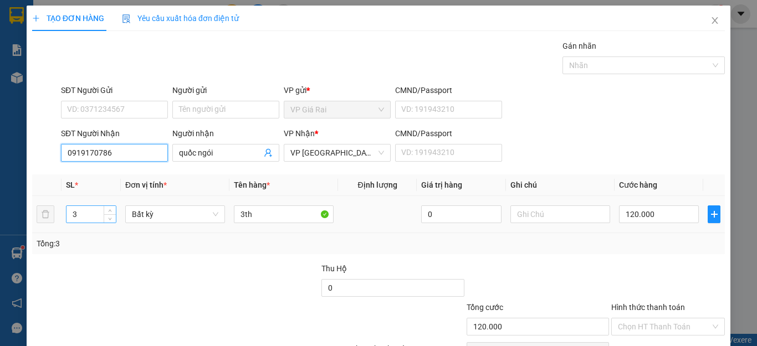
type input "0919170786"
drag, startPoint x: 80, startPoint y: 214, endPoint x: 66, endPoint y: 216, distance: 13.4
click at [66, 216] on input "3" at bounding box center [90, 214] width 49 height 17
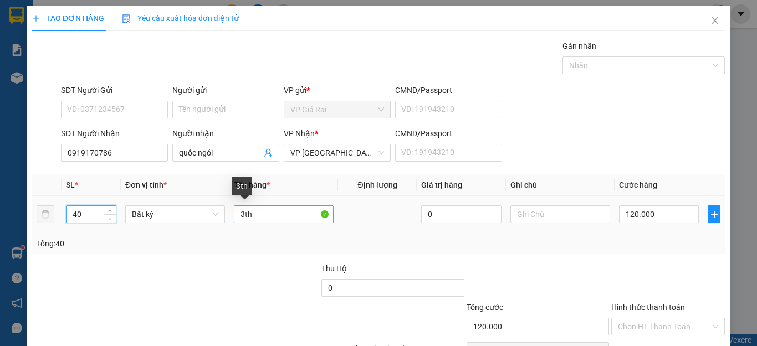
type input "40"
drag, startPoint x: 249, startPoint y: 216, endPoint x: 224, endPoint y: 218, distance: 25.5
click at [224, 218] on tr "40 Bất kỳ 3th 0 120.000" at bounding box center [378, 214] width 693 height 37
type input "0"
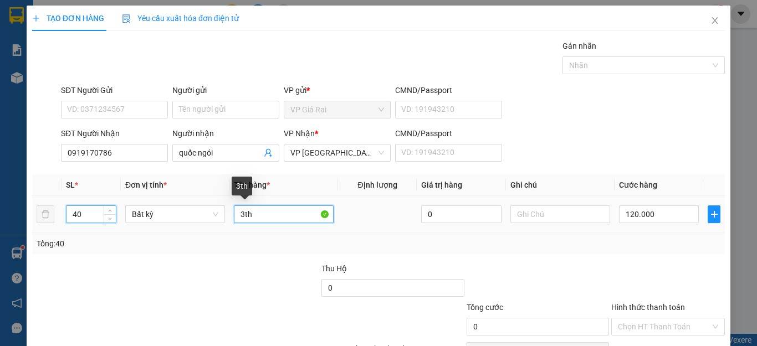
type input "0"
type input "40thung"
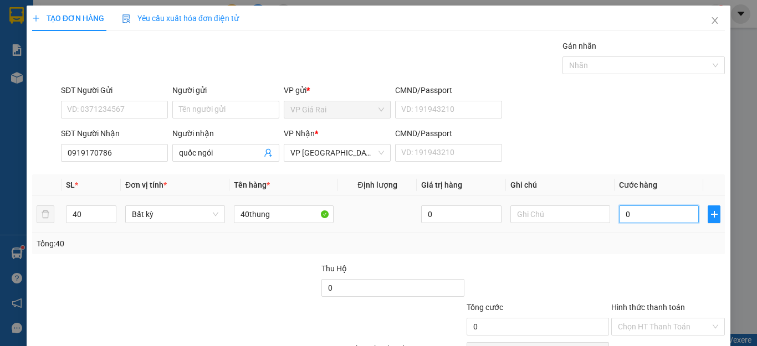
click at [638, 219] on input "0" at bounding box center [659, 215] width 80 height 18
type input "1"
type input "16"
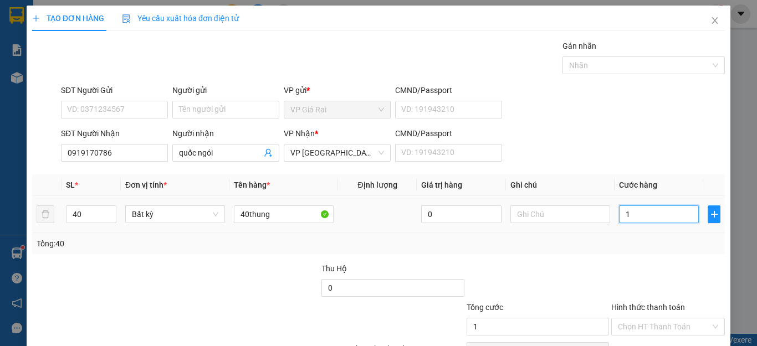
type input "16"
type input "160"
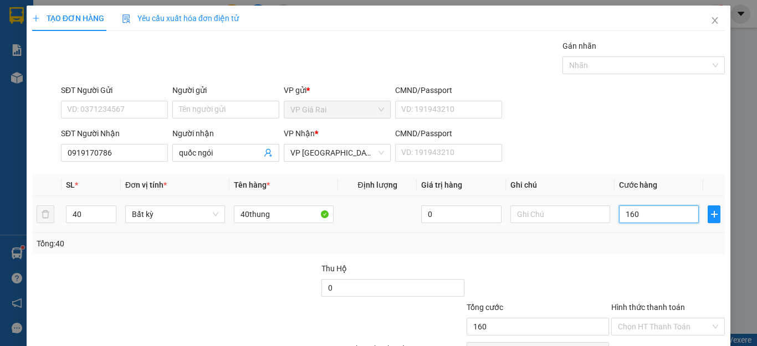
type input "1.600"
type input "16.000"
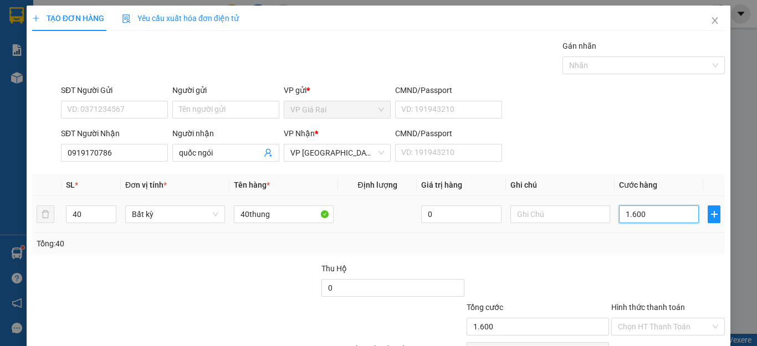
type input "16.000"
type input "160.000"
type input "1.600.000"
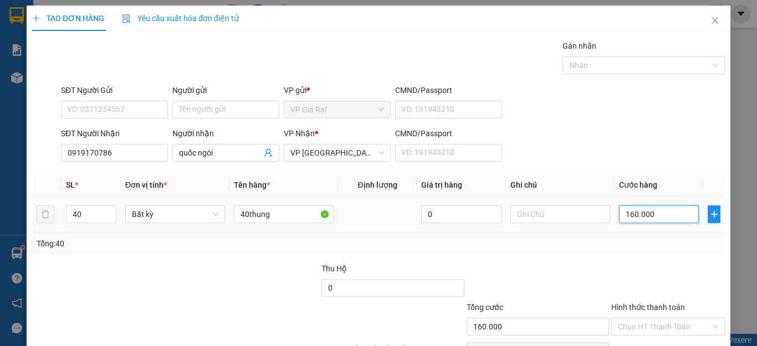
type input "1.600.000"
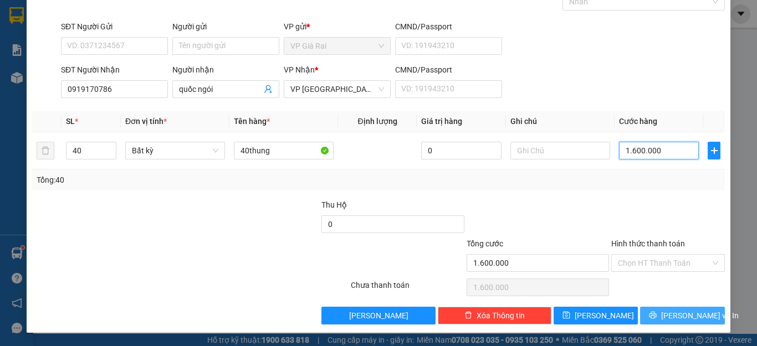
type input "1.600.000"
click at [678, 311] on span "[PERSON_NAME] và In" at bounding box center [700, 316] width 78 height 12
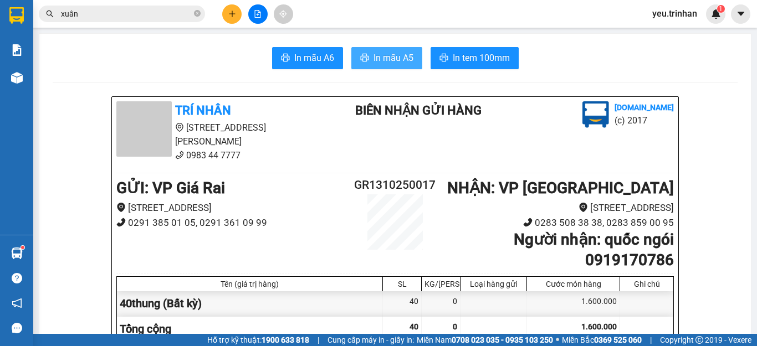
click at [379, 60] on span "In mẫu A5" at bounding box center [393, 58] width 40 height 14
click at [388, 53] on span "In mẫu A5" at bounding box center [393, 58] width 40 height 14
click at [501, 141] on div "TRÍ NHÂN 555 [PERSON_NAME], Phường 7 0983 44 7777 BIÊN NHẬN GỬI HÀNG [DOMAIN_NA…" at bounding box center [395, 135] width 562 height 69
click at [226, 11] on button at bounding box center [231, 13] width 19 height 19
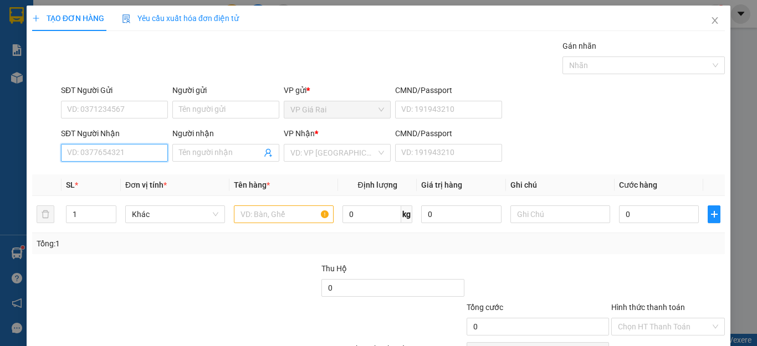
click at [106, 146] on input "SĐT Người Nhận" at bounding box center [114, 153] width 107 height 18
click at [198, 155] on input "Người nhận" at bounding box center [220, 153] width 83 height 12
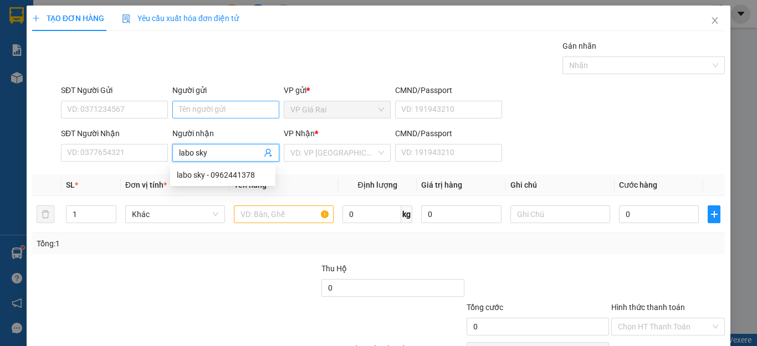
type input "labo sky"
click at [222, 115] on input "Người gửi" at bounding box center [225, 110] width 107 height 18
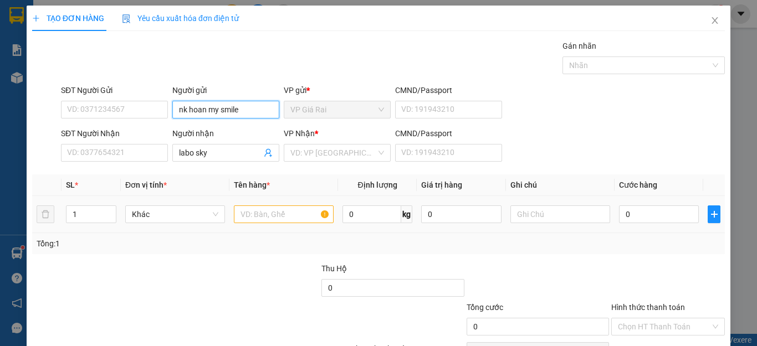
type input "nk hoan my smile"
click at [271, 210] on input "text" at bounding box center [284, 215] width 100 height 18
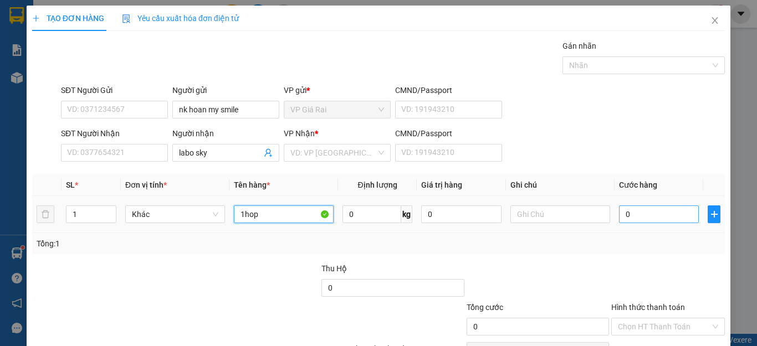
type input "1hop"
click at [664, 206] on input "0" at bounding box center [659, 215] width 80 height 18
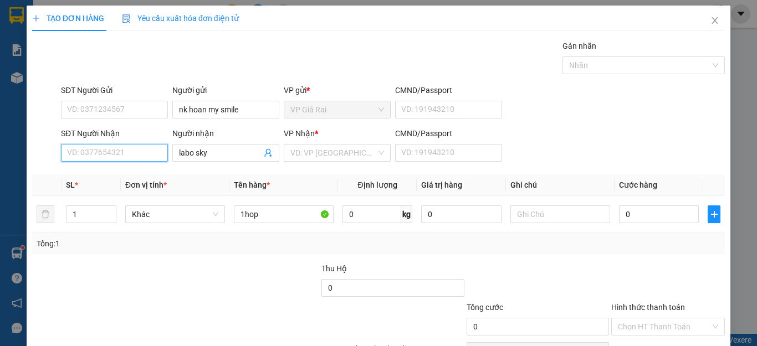
click at [142, 157] on input "SĐT Người Nhận" at bounding box center [114, 153] width 107 height 18
type input "0967904890"
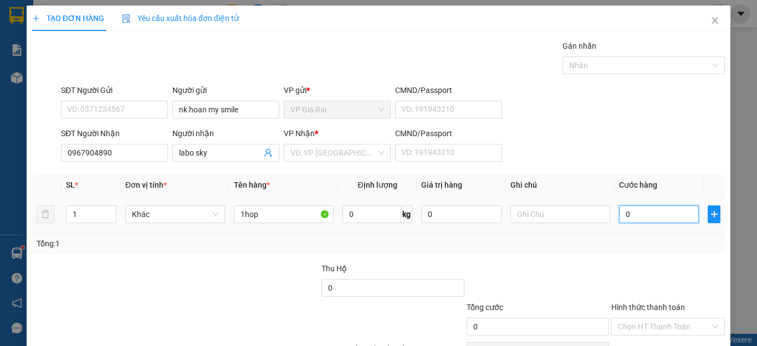
click at [639, 213] on input "0" at bounding box center [659, 215] width 80 height 18
type input "2"
type input "20"
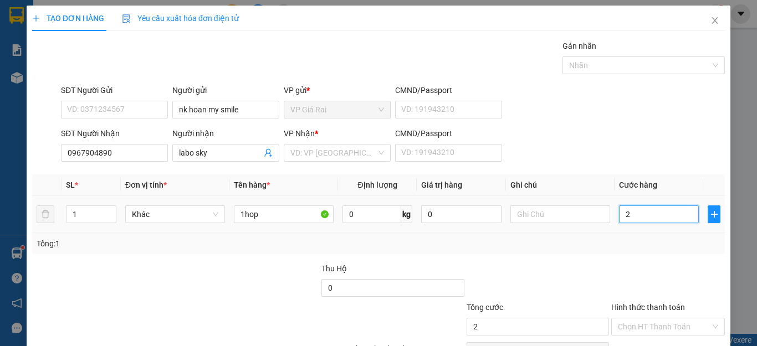
type input "20"
type input "200"
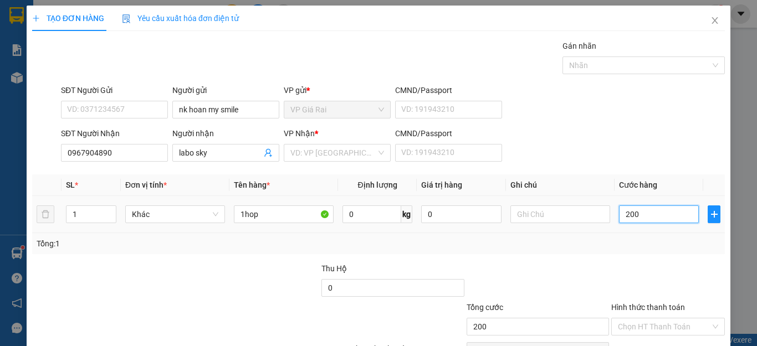
type input "2.000"
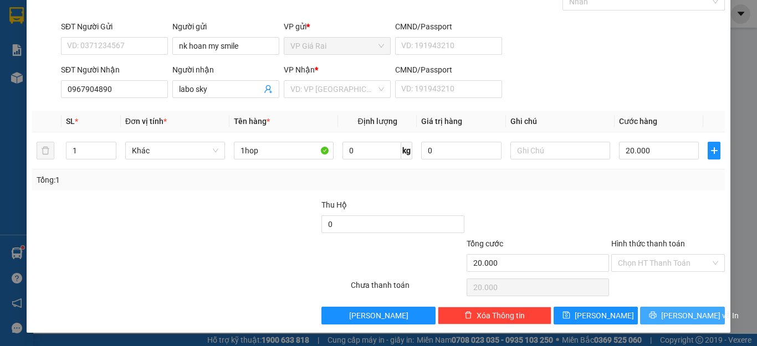
click at [684, 320] on span "[PERSON_NAME] và In" at bounding box center [700, 316] width 78 height 12
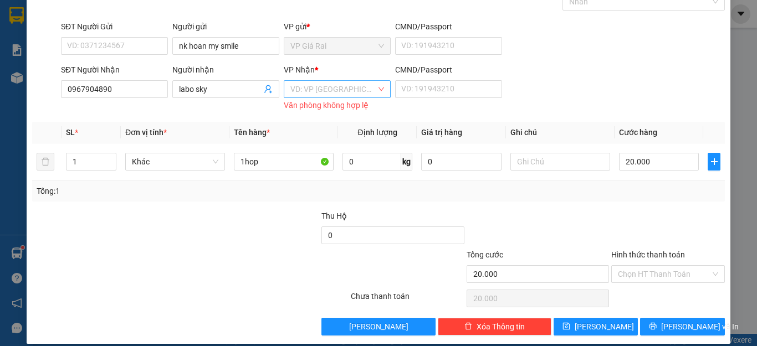
click at [306, 90] on input "search" at bounding box center [333, 89] width 86 height 17
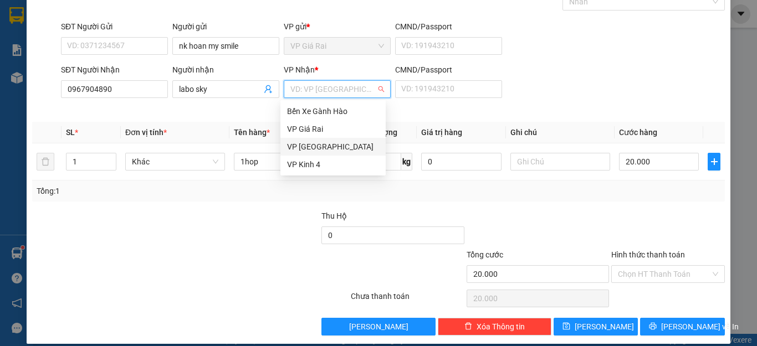
click at [319, 144] on div "VP [GEOGRAPHIC_DATA]" at bounding box center [333, 147] width 92 height 12
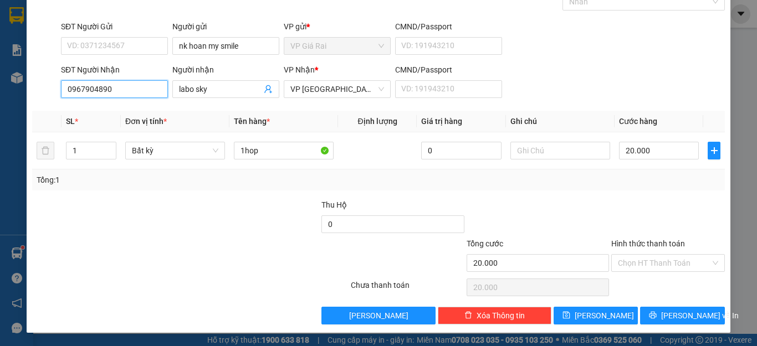
drag, startPoint x: 98, startPoint y: 90, endPoint x: 52, endPoint y: 90, distance: 46.0
click at [52, 90] on div "SĐT Người Nhận 0967904890 0967904890 Người nhận labo sky VP Nhận * VP [GEOGRAPH…" at bounding box center [378, 83] width 695 height 39
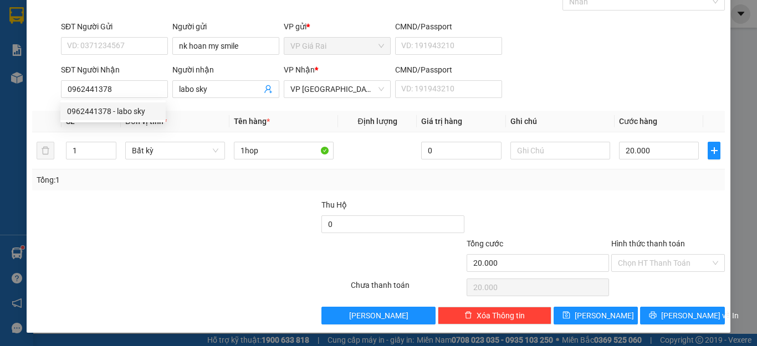
click at [631, 191] on div "Transit Pickup Surcharge Ids Transit Deliver Surcharge Ids Transit Deliver Surc…" at bounding box center [378, 150] width 693 height 349
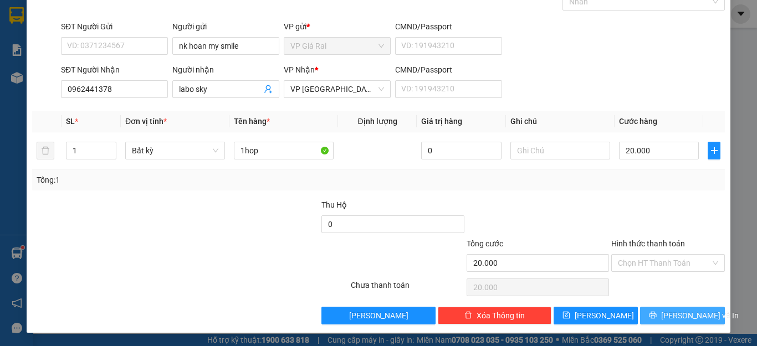
click at [679, 315] on span "[PERSON_NAME] và In" at bounding box center [700, 316] width 78 height 12
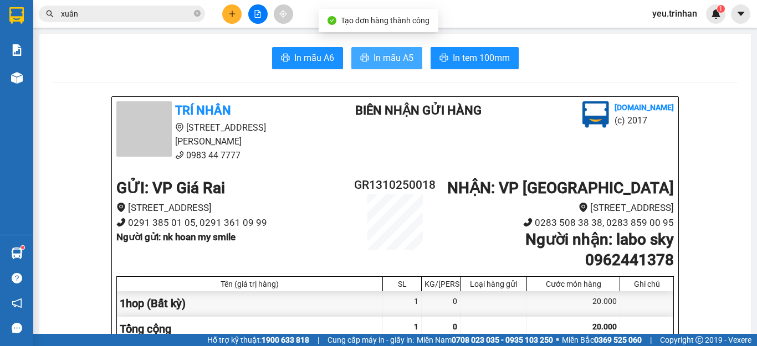
click at [382, 49] on button "In mẫu A5" at bounding box center [386, 58] width 71 height 22
click at [559, 128] on div "[DOMAIN_NAME] (c) 2017" at bounding box center [594, 118] width 164 height 34
click at [237, 21] on button at bounding box center [231, 13] width 19 height 19
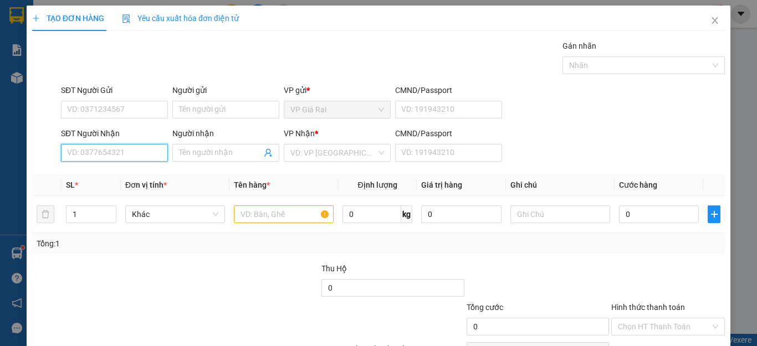
click at [155, 153] on input "SĐT Người Nhận" at bounding box center [114, 153] width 107 height 18
click at [141, 171] on div "0764242222 - trúc" at bounding box center [113, 175] width 92 height 12
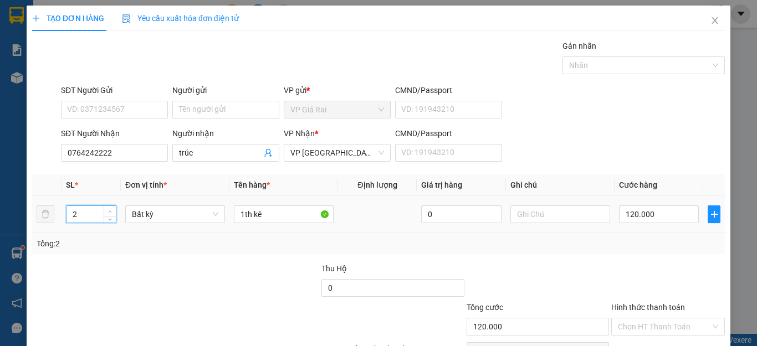
click at [110, 211] on icon "up" at bounding box center [110, 212] width 4 height 4
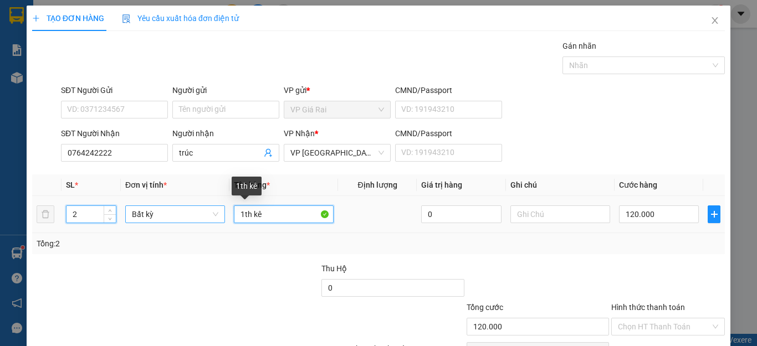
click at [216, 212] on tr "2 Bất kỳ 1th kê 0 120.000" at bounding box center [378, 214] width 693 height 37
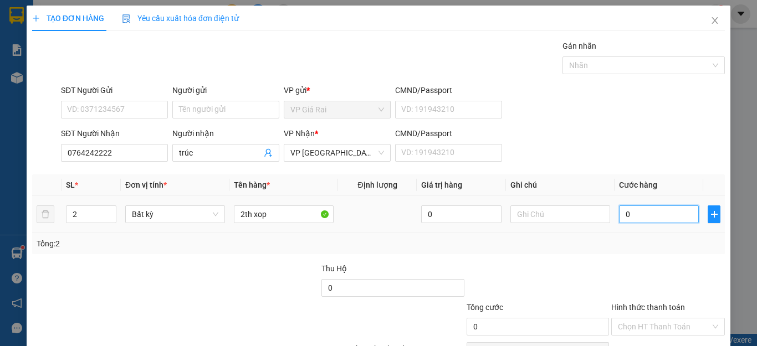
click at [622, 214] on input "0" at bounding box center [659, 215] width 80 height 18
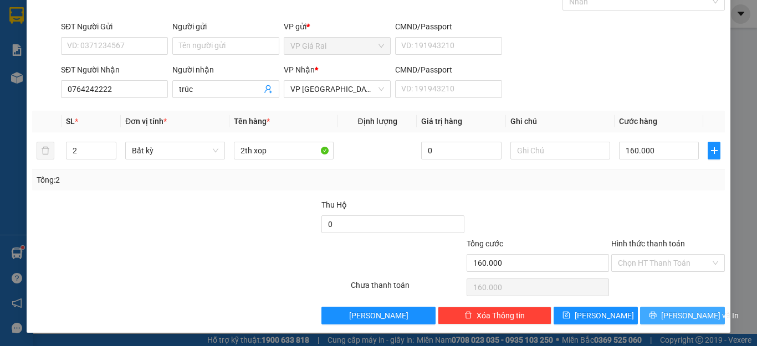
click at [688, 313] on span "[PERSON_NAME] và In" at bounding box center [700, 316] width 78 height 12
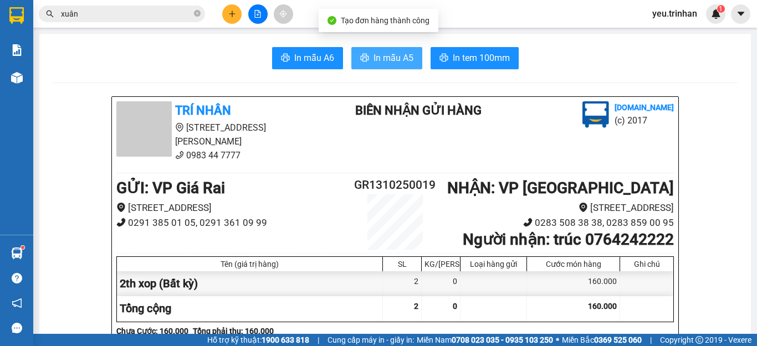
click at [380, 57] on span "In mẫu A5" at bounding box center [393, 58] width 40 height 14
click at [236, 16] on button at bounding box center [231, 13] width 19 height 19
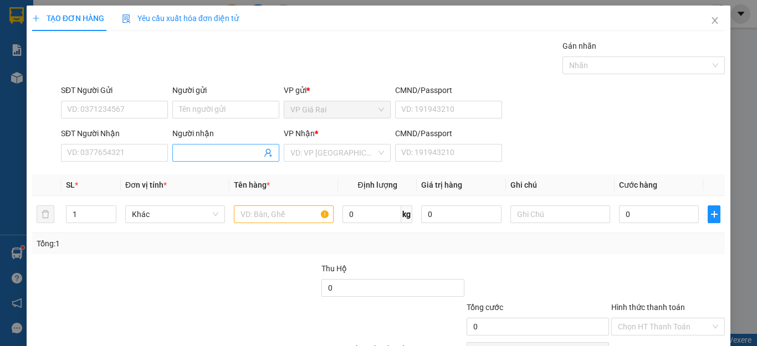
click at [237, 152] on input "Người nhận" at bounding box center [220, 153] width 83 height 12
click at [296, 149] on input "search" at bounding box center [333, 153] width 86 height 17
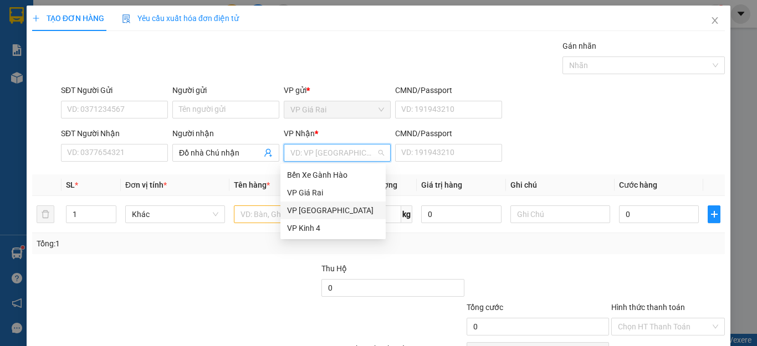
click at [332, 208] on div "VP [GEOGRAPHIC_DATA]" at bounding box center [333, 210] width 92 height 12
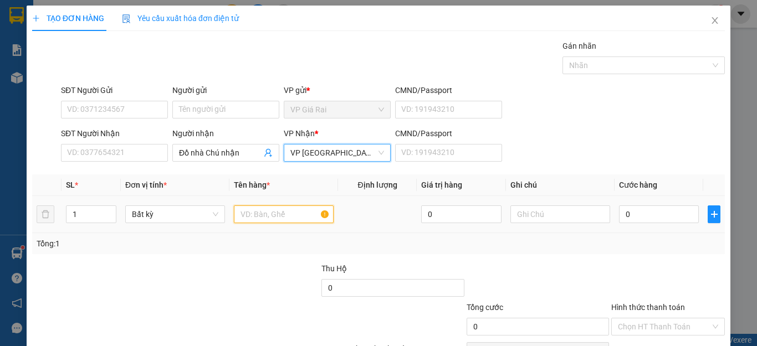
click at [268, 209] on input "text" at bounding box center [284, 215] width 100 height 18
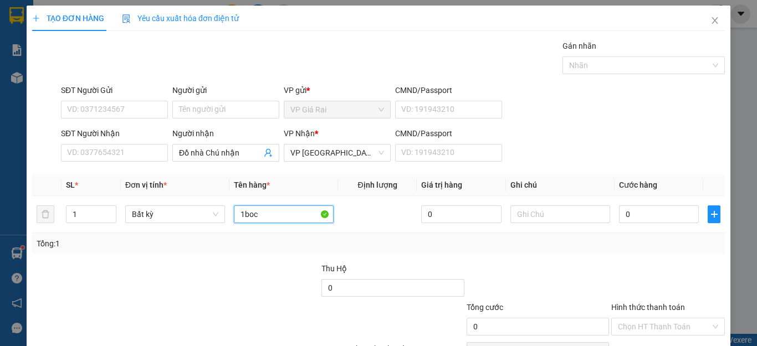
scroll to position [64, 0]
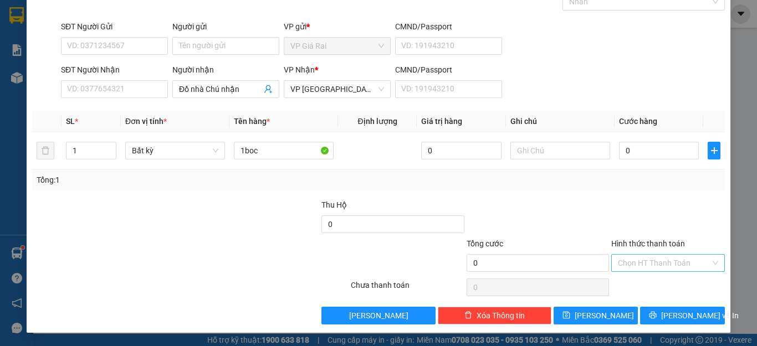
click at [653, 265] on input "Hình thức thanh toán" at bounding box center [664, 263] width 93 height 17
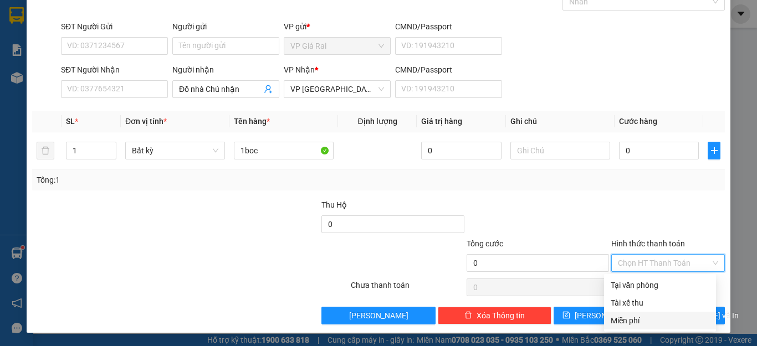
click at [645, 318] on div "Miễn phí" at bounding box center [660, 321] width 99 height 12
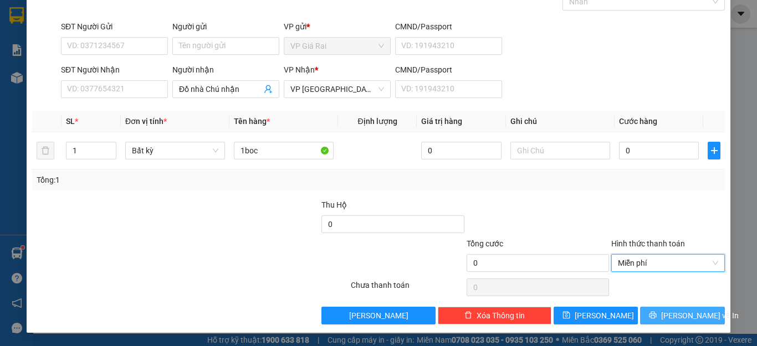
click at [667, 314] on span "[PERSON_NAME] và In" at bounding box center [700, 316] width 78 height 12
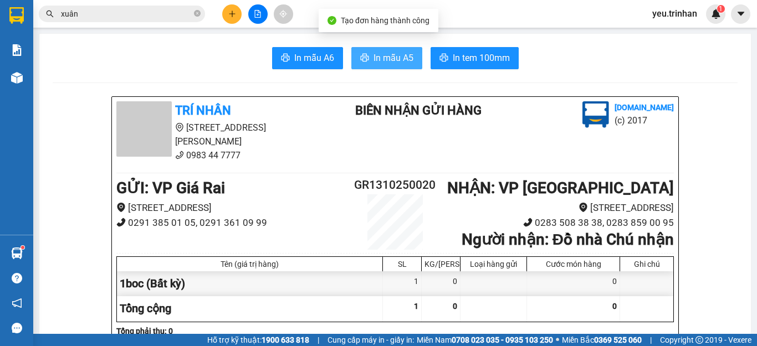
click at [391, 68] on button "In mẫu A5" at bounding box center [386, 58] width 71 height 22
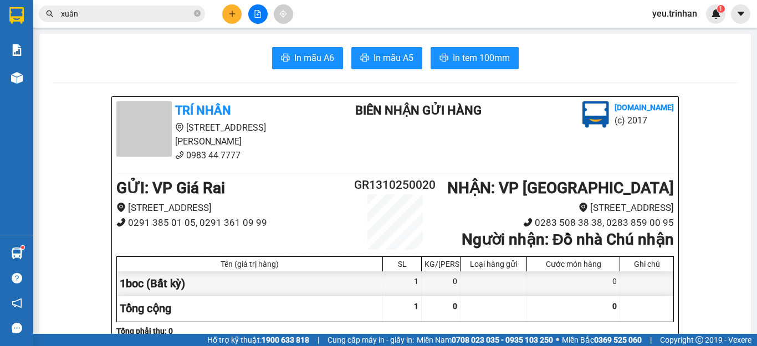
click at [236, 13] on button at bounding box center [231, 13] width 19 height 19
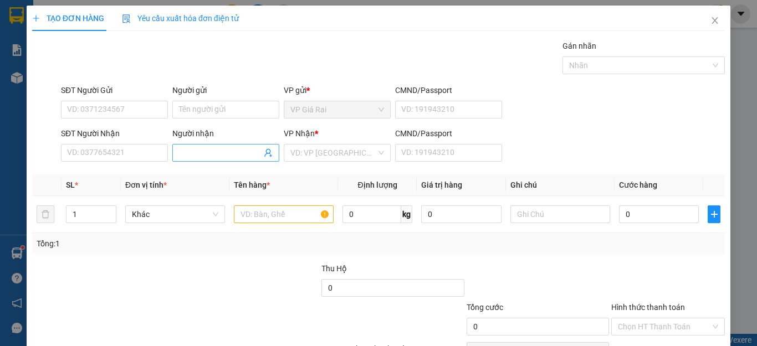
click at [183, 152] on input "Người nhận" at bounding box center [220, 153] width 83 height 12
click at [243, 213] on input "text" at bounding box center [284, 215] width 100 height 18
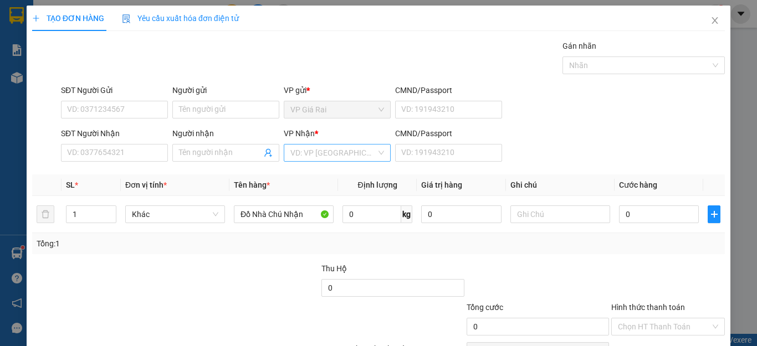
click at [327, 153] on input "search" at bounding box center [333, 153] width 86 height 17
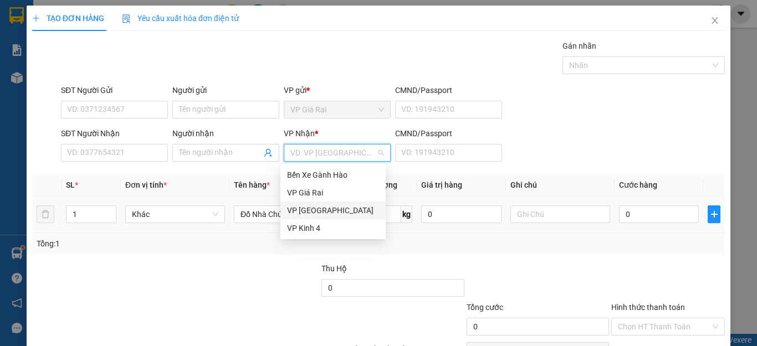
click at [314, 209] on div "VP [GEOGRAPHIC_DATA]" at bounding box center [333, 210] width 92 height 12
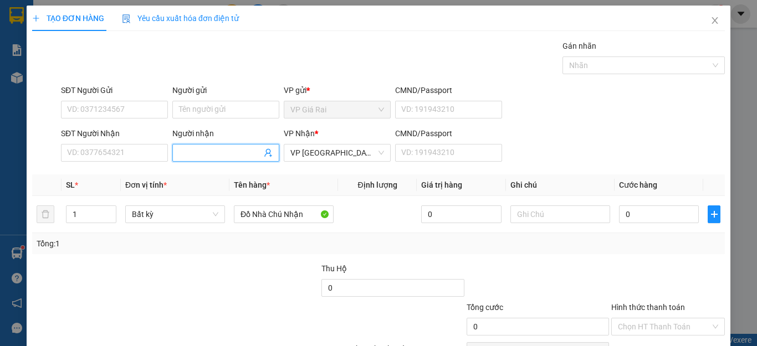
click at [193, 160] on span at bounding box center [225, 153] width 107 height 18
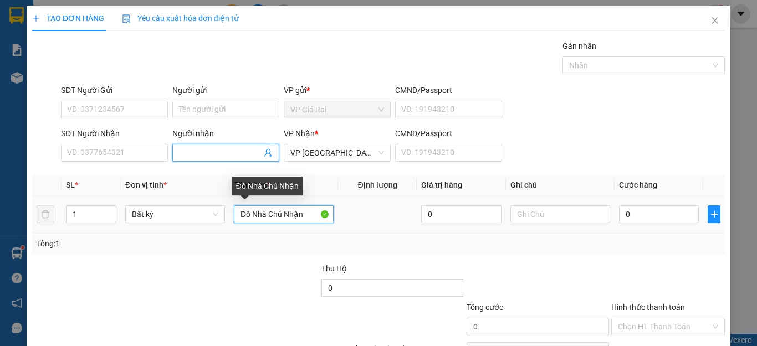
click at [314, 219] on input "Đồ Nhà Chú Nhận" at bounding box center [284, 215] width 100 height 18
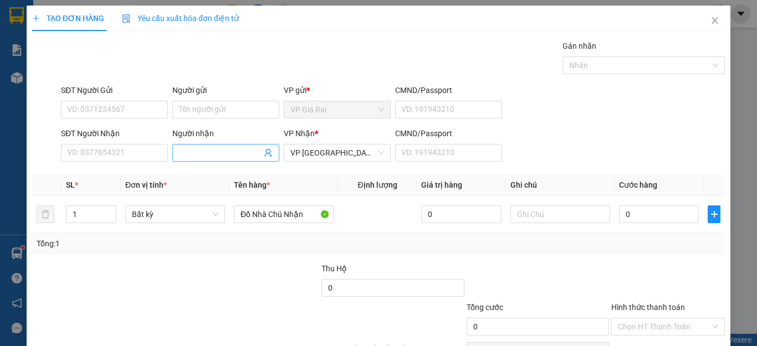
click at [245, 151] on input "Người nhận" at bounding box center [220, 153] width 83 height 12
click at [330, 205] on td "Đồ Nhà Chú Nhận" at bounding box center [283, 214] width 109 height 37
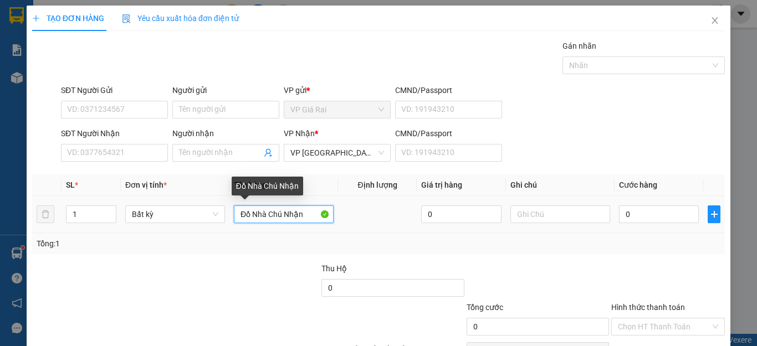
click at [327, 212] on input "Đồ Nhà Chú Nhận" at bounding box center [284, 215] width 100 height 18
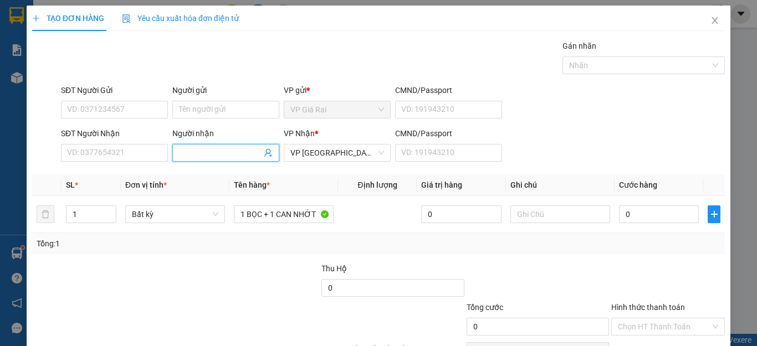
click at [247, 155] on input "Người nhận" at bounding box center [220, 153] width 83 height 12
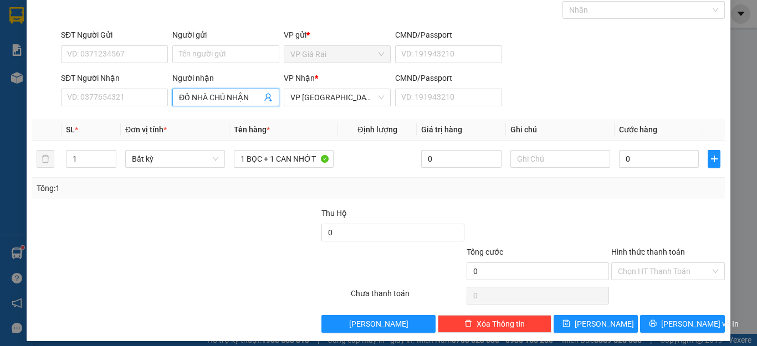
scroll to position [64, 0]
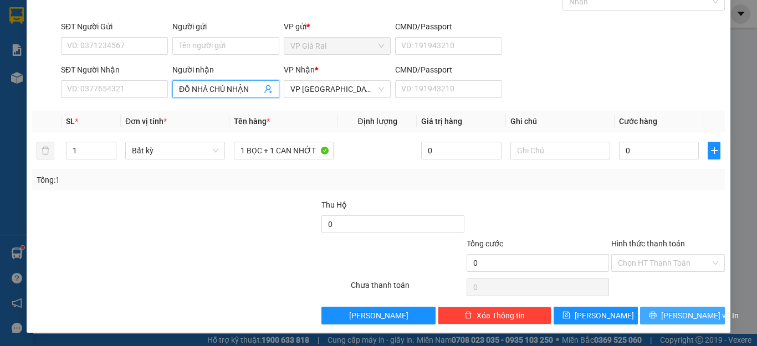
click at [670, 315] on span "[PERSON_NAME] và In" at bounding box center [700, 316] width 78 height 12
click at [677, 313] on span "[PERSON_NAME] và In" at bounding box center [700, 316] width 78 height 12
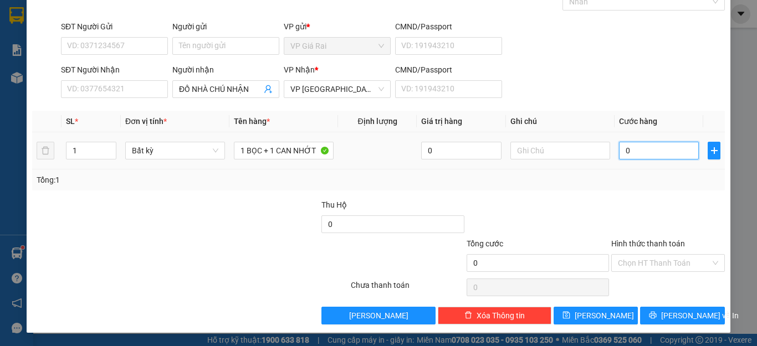
click at [663, 152] on input "0" at bounding box center [659, 151] width 80 height 18
click at [649, 263] on input "Hình thức thanh toán" at bounding box center [664, 263] width 93 height 17
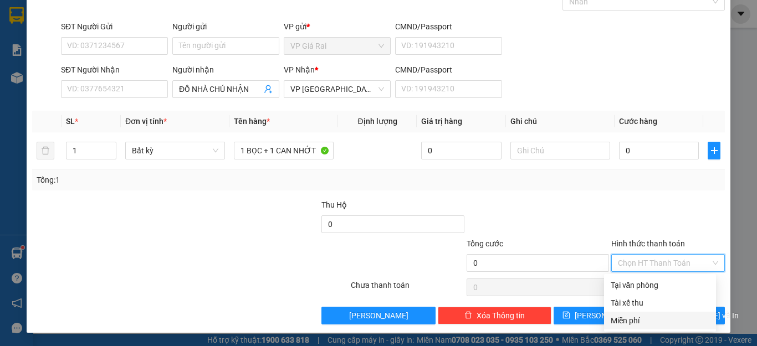
click at [629, 319] on div "Miễn phí" at bounding box center [660, 321] width 99 height 12
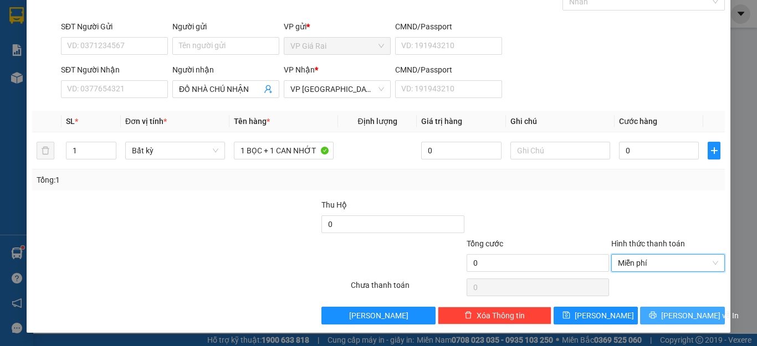
click at [654, 312] on icon "printer" at bounding box center [653, 315] width 8 height 8
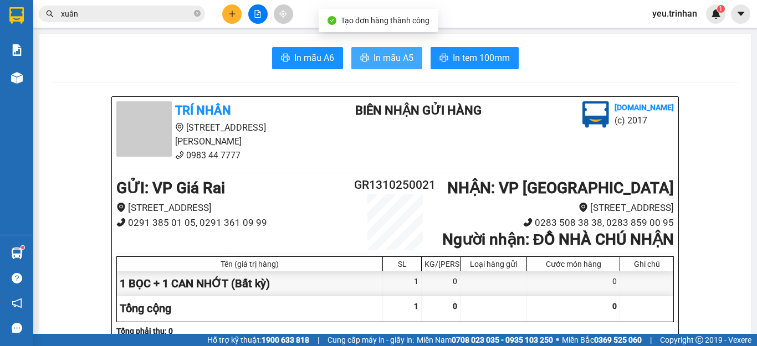
click at [408, 52] on span "In mẫu A5" at bounding box center [393, 58] width 40 height 14
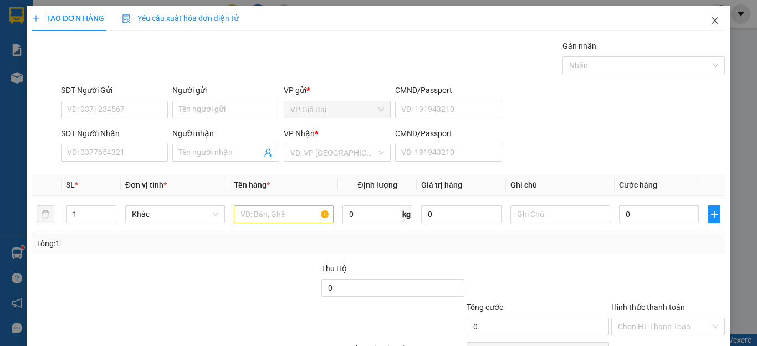
click at [700, 21] on span "Close" at bounding box center [714, 21] width 31 height 31
click at [710, 17] on icon "close" at bounding box center [714, 20] width 9 height 9
click at [710, 24] on icon "close" at bounding box center [714, 20] width 9 height 9
click at [710, 17] on icon "close" at bounding box center [714, 20] width 9 height 9
click at [708, 22] on div "TẠO ĐƠN HÀNG Yêu cầu xuất hóa đơn điện tử Transit Pickup Surcharge Ids Transit …" at bounding box center [378, 173] width 757 height 346
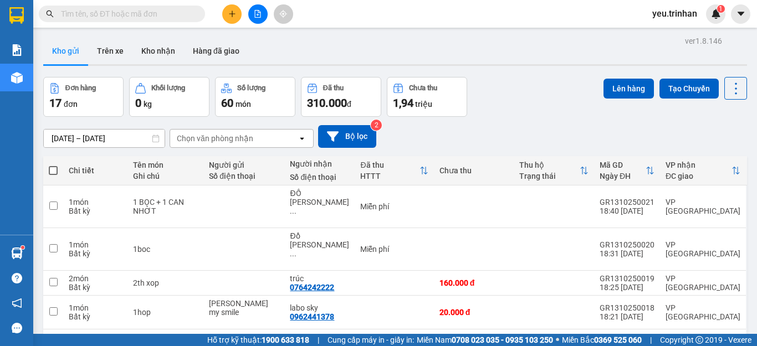
click at [387, 130] on div "11/10/2025 – 13/10/2025 Press the down arrow key to interact with the calendar …" at bounding box center [395, 136] width 704 height 23
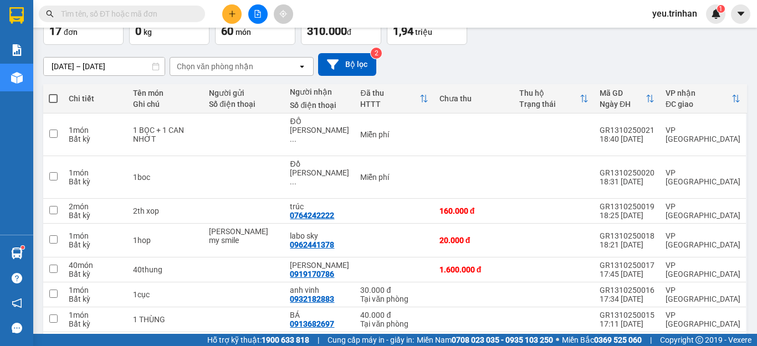
scroll to position [82, 0]
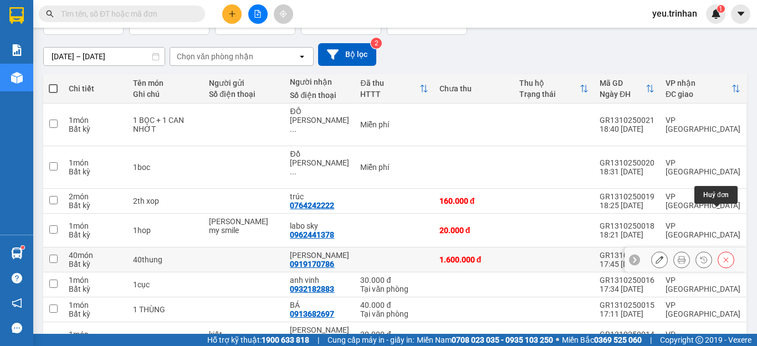
click at [722, 256] on icon at bounding box center [726, 260] width 8 height 8
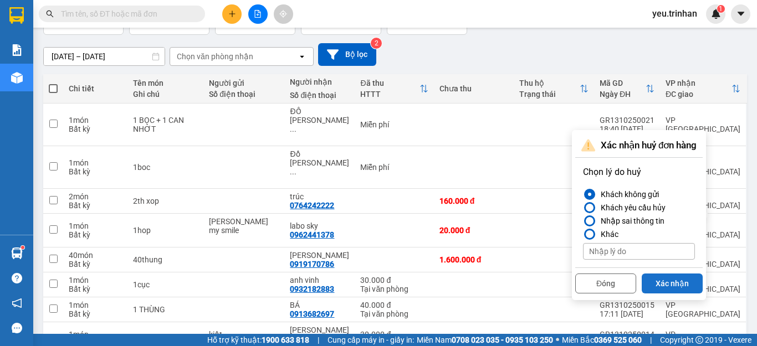
click at [692, 278] on button "Xác nhận" at bounding box center [672, 284] width 61 height 20
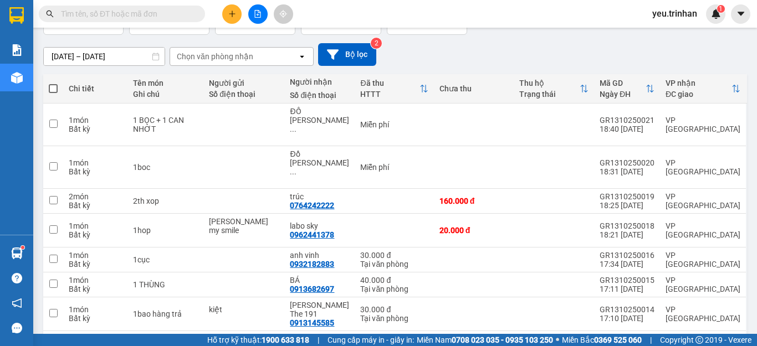
click at [136, 11] on input "text" at bounding box center [126, 14] width 131 height 12
click at [137, 13] on input "text" at bounding box center [126, 14] width 131 height 12
click at [238, 14] on button at bounding box center [231, 13] width 19 height 19
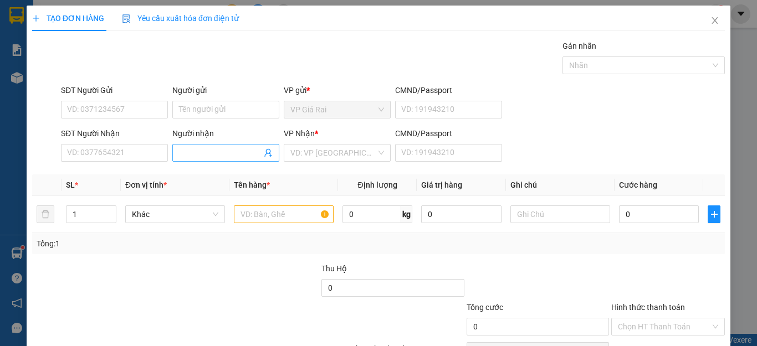
click at [188, 152] on input "Người nhận" at bounding box center [220, 153] width 83 height 12
type input "TX NGÓI"
click at [355, 163] on div "VP Nhận * VD: VP Sài Gòn" at bounding box center [337, 146] width 107 height 39
click at [349, 157] on input "search" at bounding box center [333, 153] width 86 height 17
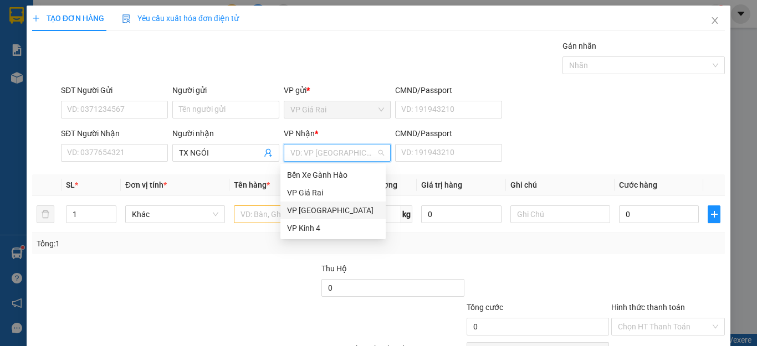
click at [322, 208] on div "VP [GEOGRAPHIC_DATA]" at bounding box center [333, 210] width 92 height 12
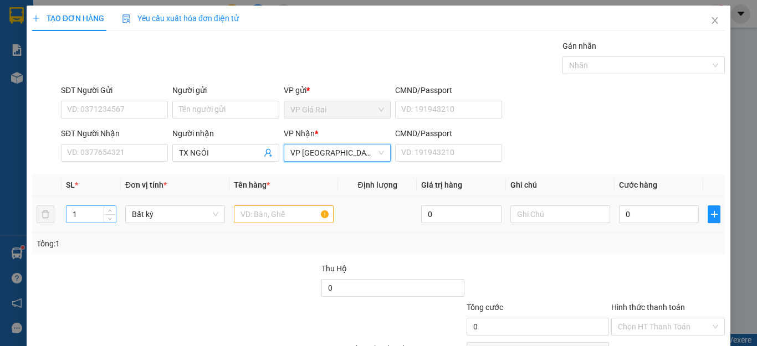
click at [82, 214] on input "1" at bounding box center [90, 214] width 49 height 17
type input "40"
click at [253, 209] on input "text" at bounding box center [284, 215] width 100 height 18
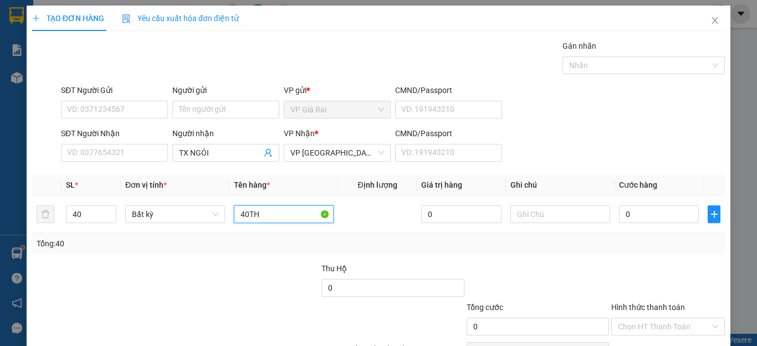
type input "40TH"
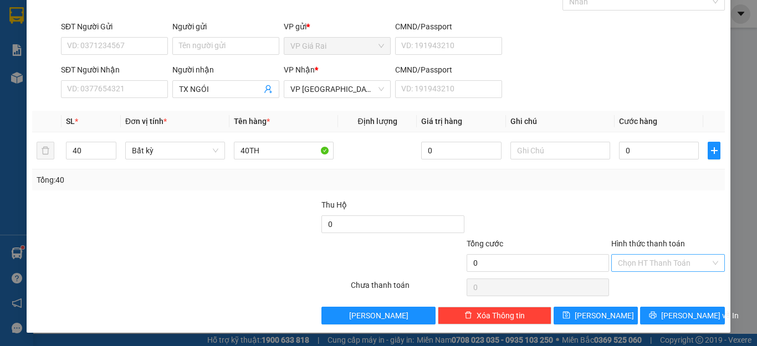
click at [699, 261] on input "Hình thức thanh toán" at bounding box center [664, 263] width 93 height 17
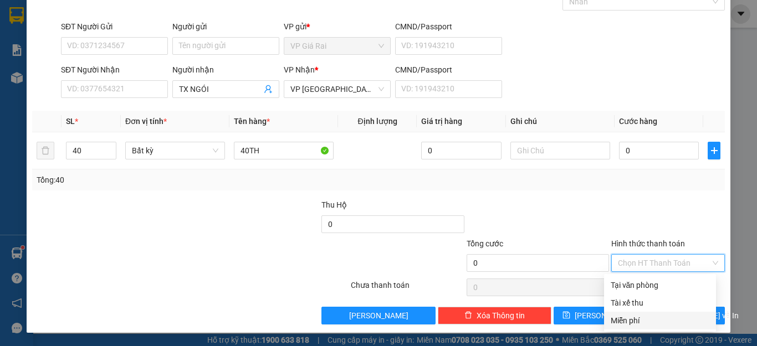
click at [689, 322] on div "Miễn phí" at bounding box center [660, 321] width 99 height 12
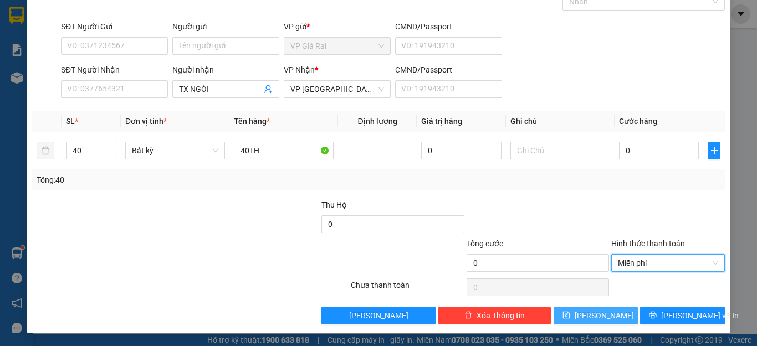
click at [622, 317] on button "[PERSON_NAME]" at bounding box center [596, 316] width 85 height 18
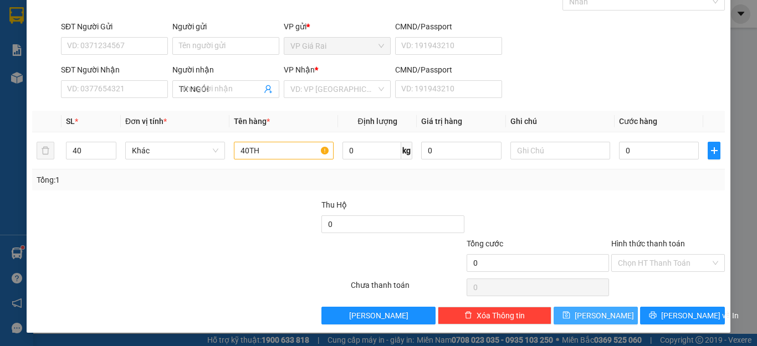
type input "1"
